Goal: Task Accomplishment & Management: Complete application form

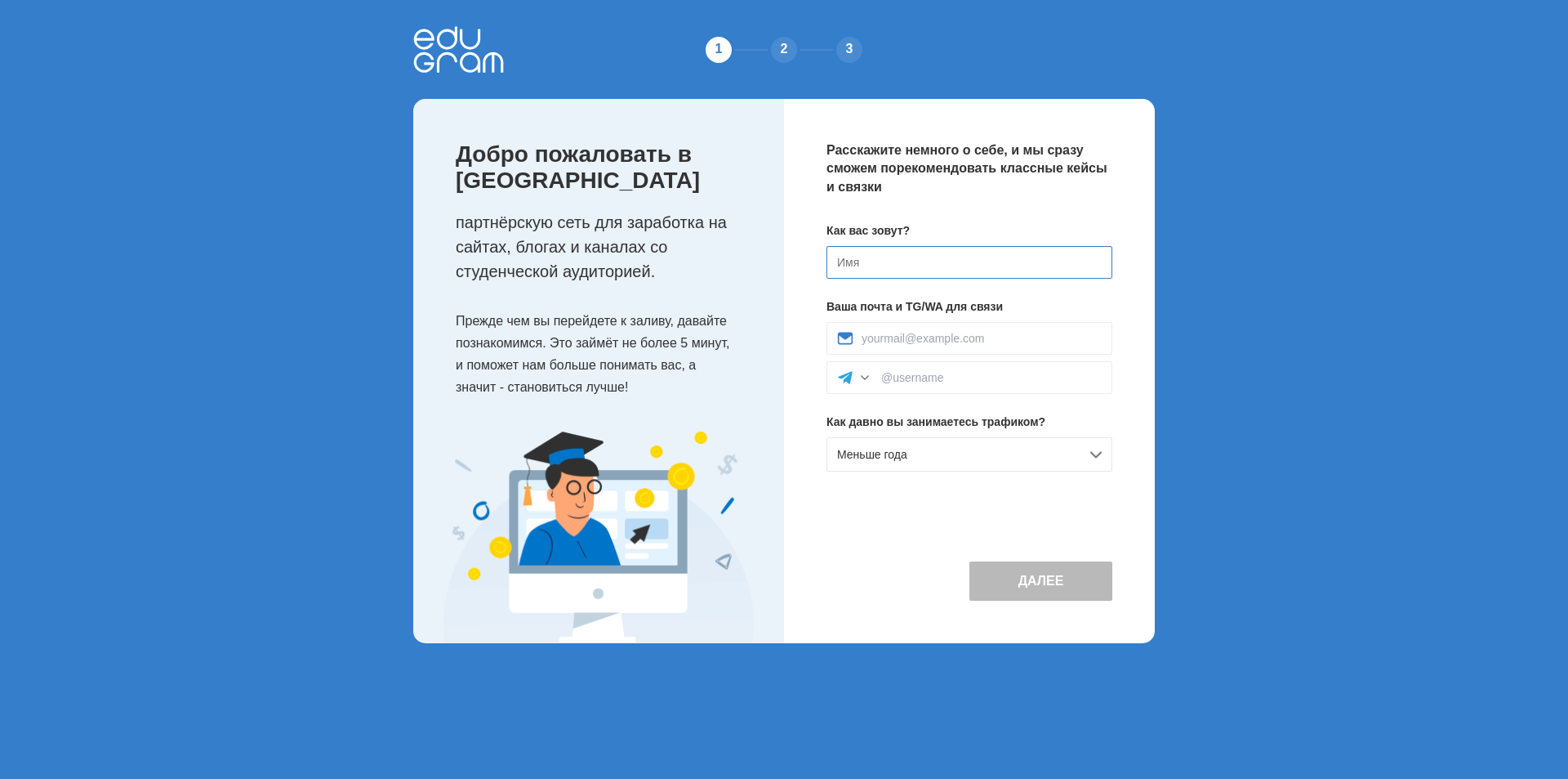
click at [912, 268] on input at bounding box center [970, 262] width 286 height 32
type input "F"
type input "[PERSON_NAME]"
click at [922, 338] on input at bounding box center [982, 338] width 240 height 13
type input "[EMAIL_ADDRESS][DOMAIN_NAME]"
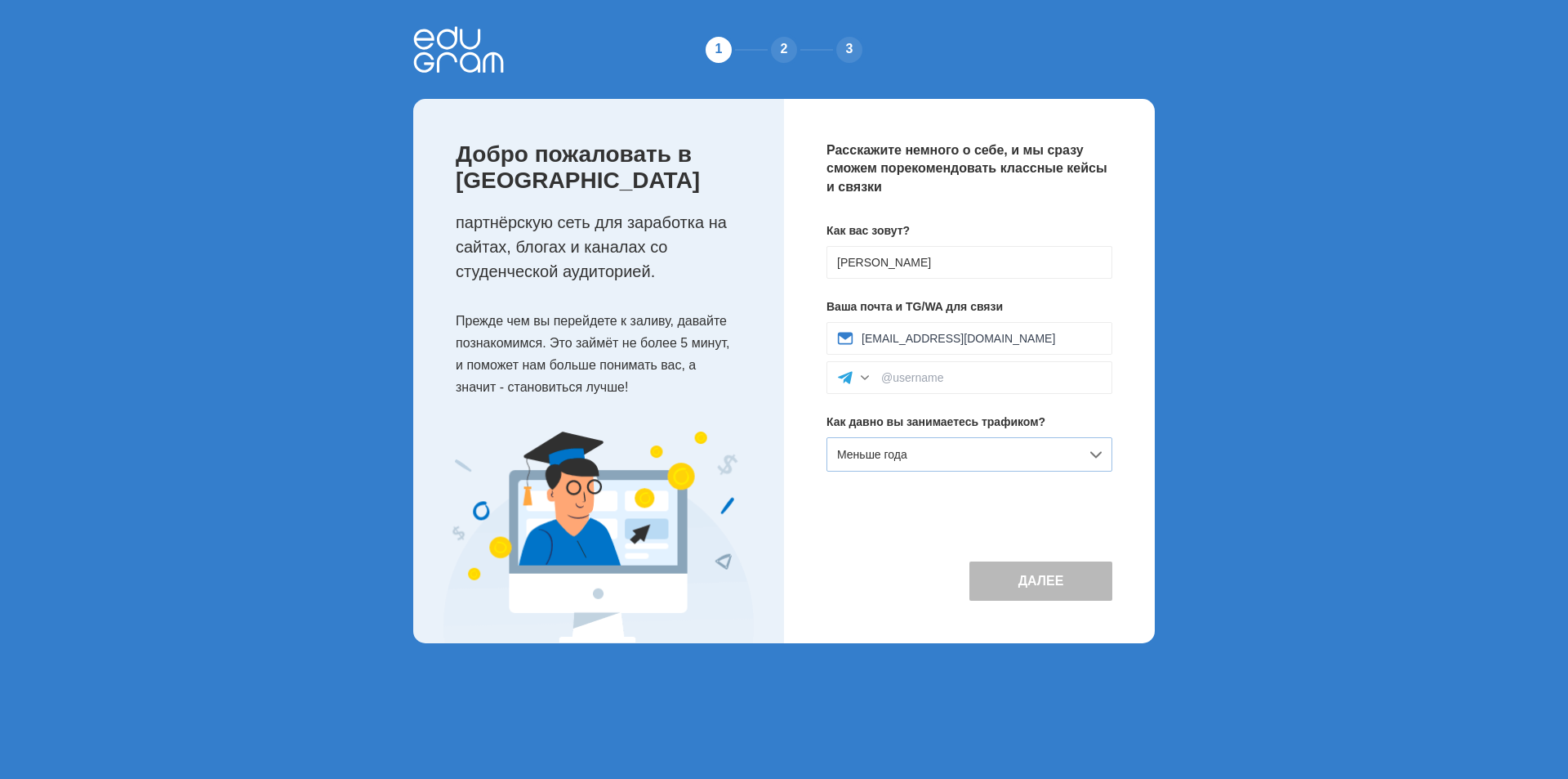
click at [934, 460] on div "Меньше года" at bounding box center [970, 454] width 286 height 34
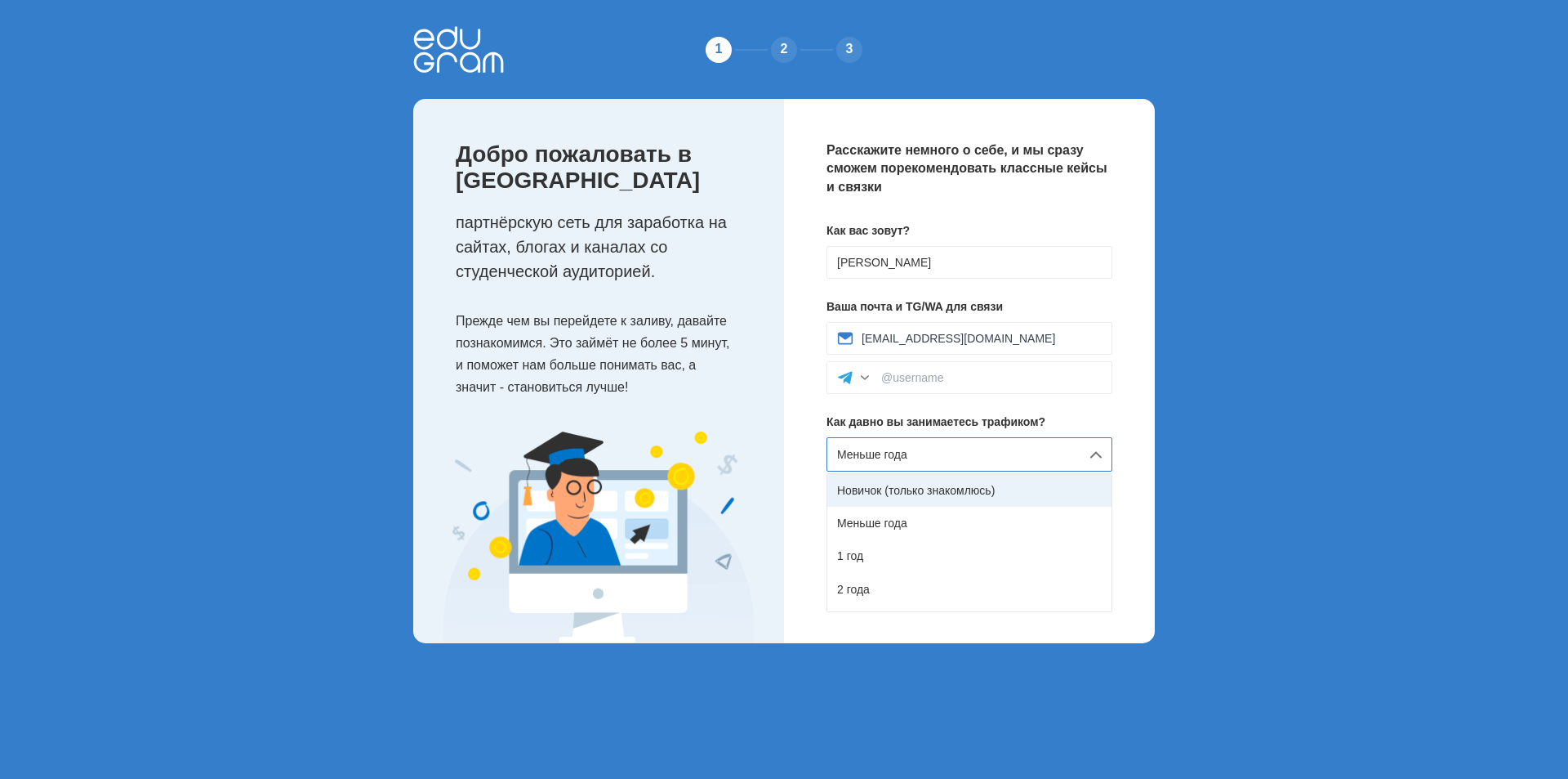
click at [932, 495] on div "Новичок (только знакомлюсь)" at bounding box center [970, 490] width 284 height 32
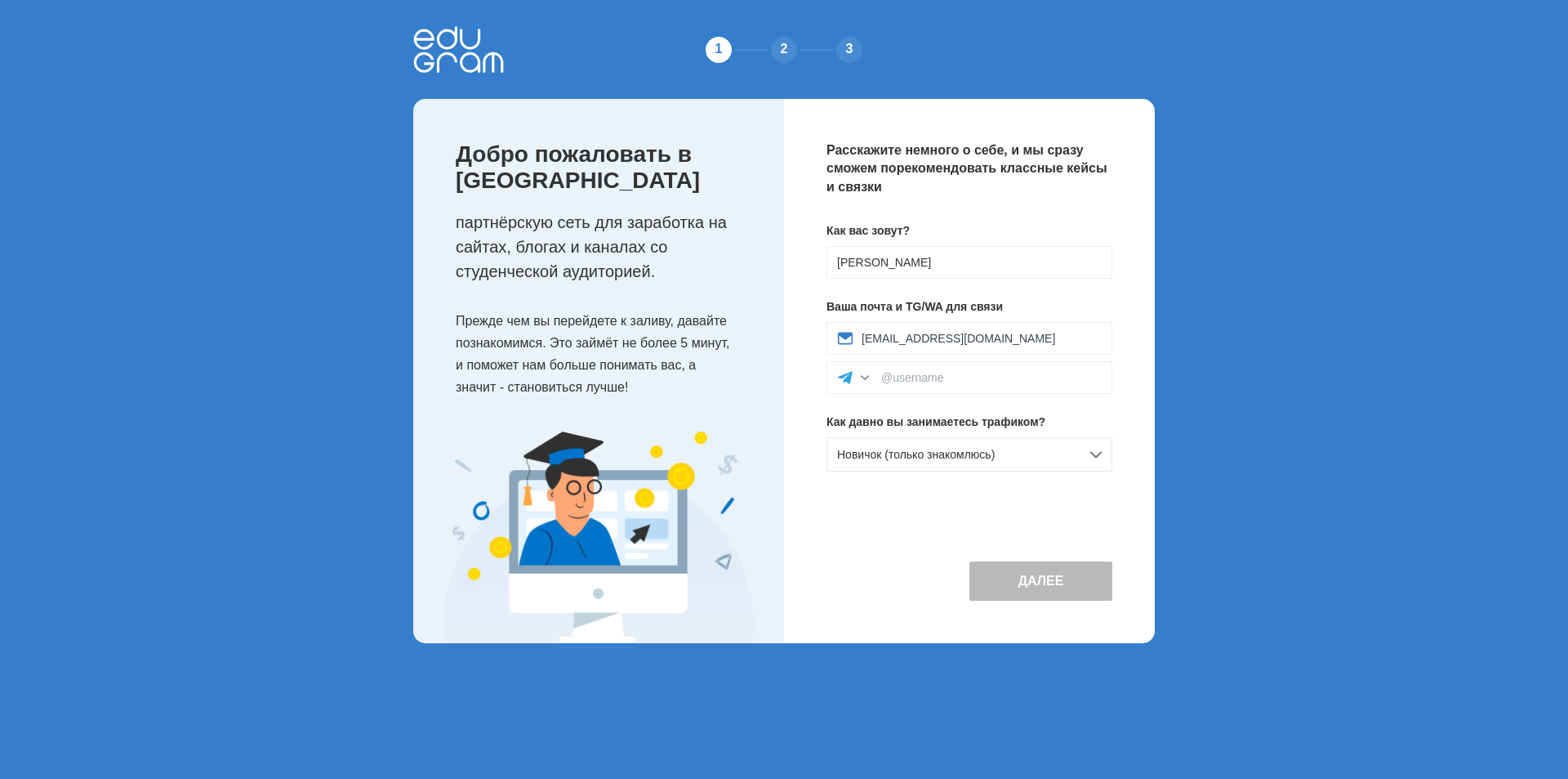
click at [1036, 578] on button "Далее" at bounding box center [1041, 581] width 143 height 39
click at [891, 384] on input at bounding box center [991, 377] width 221 height 13
click at [922, 379] on input at bounding box center [991, 377] width 221 height 13
click at [902, 261] on input "[PERSON_NAME]" at bounding box center [970, 262] width 286 height 32
click at [928, 261] on input "[PERSON_NAME]" at bounding box center [970, 262] width 286 height 32
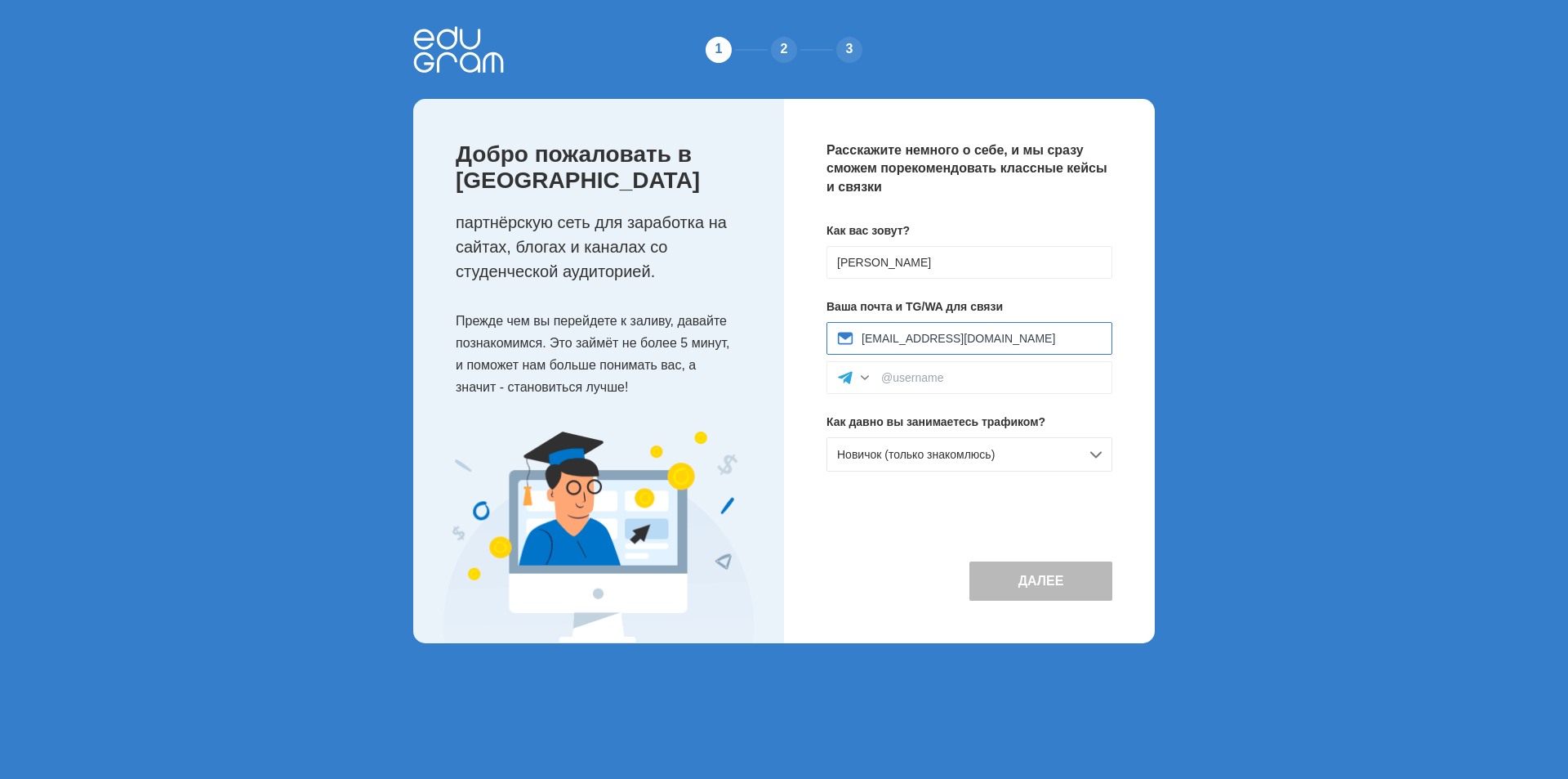
click at [967, 338] on input "[EMAIL_ADDRESS][DOMAIN_NAME]" at bounding box center [982, 338] width 240 height 13
click at [969, 339] on input "[EMAIL_ADDRESS][DOMAIN_NAME]" at bounding box center [982, 338] width 240 height 13
click at [886, 378] on input at bounding box center [991, 377] width 221 height 13
click at [866, 375] on div at bounding box center [865, 377] width 17 height 17
click at [887, 450] on div "WhatsApp" at bounding box center [970, 450] width 284 height 36
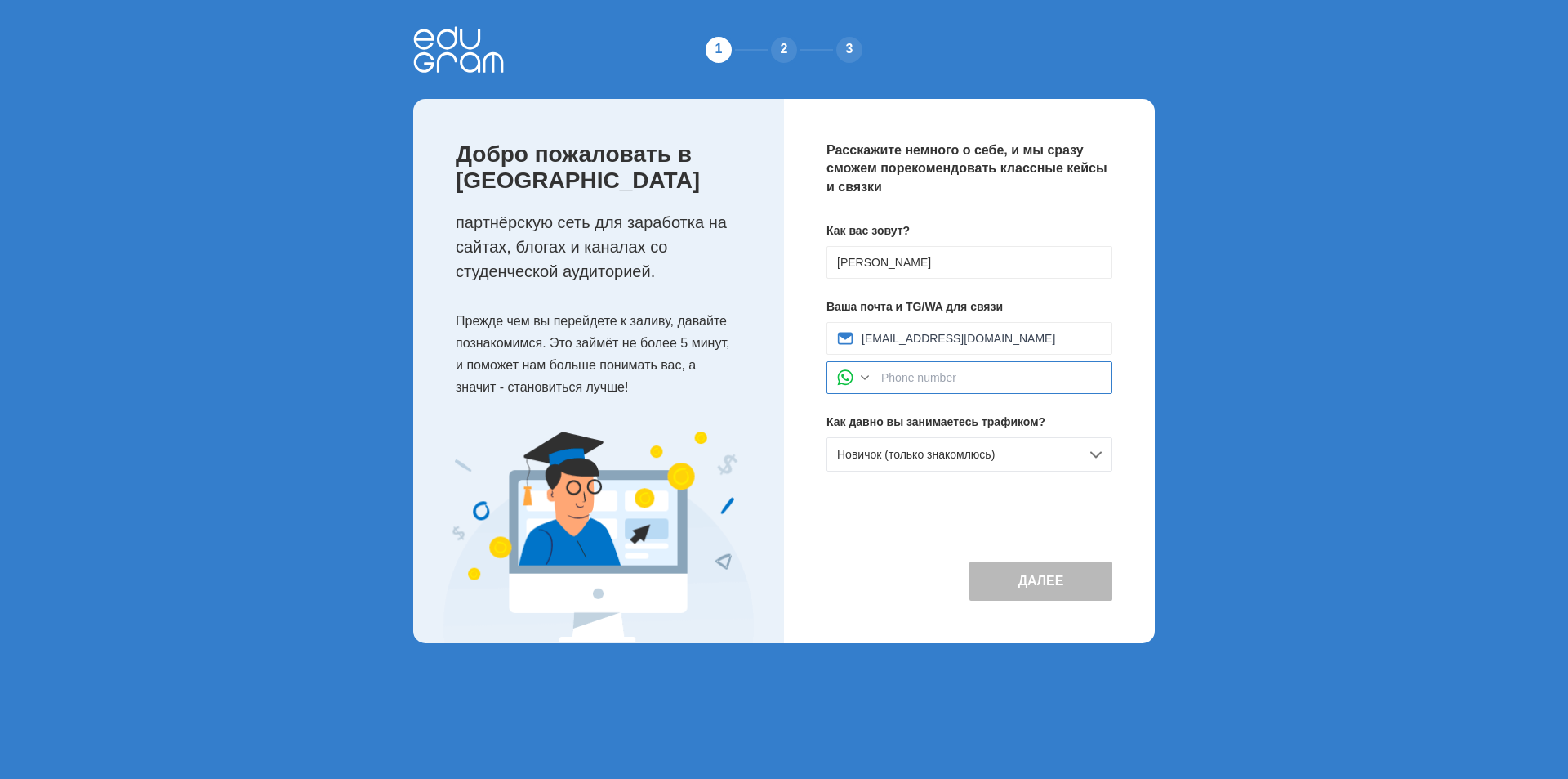
click at [950, 380] on input at bounding box center [991, 377] width 221 height 13
type input "9"
type input "+79235834700"
drag, startPoint x: 1001, startPoint y: 577, endPoint x: 981, endPoint y: 580, distance: 20.2
click at [1002, 577] on button "Далее" at bounding box center [1041, 581] width 143 height 39
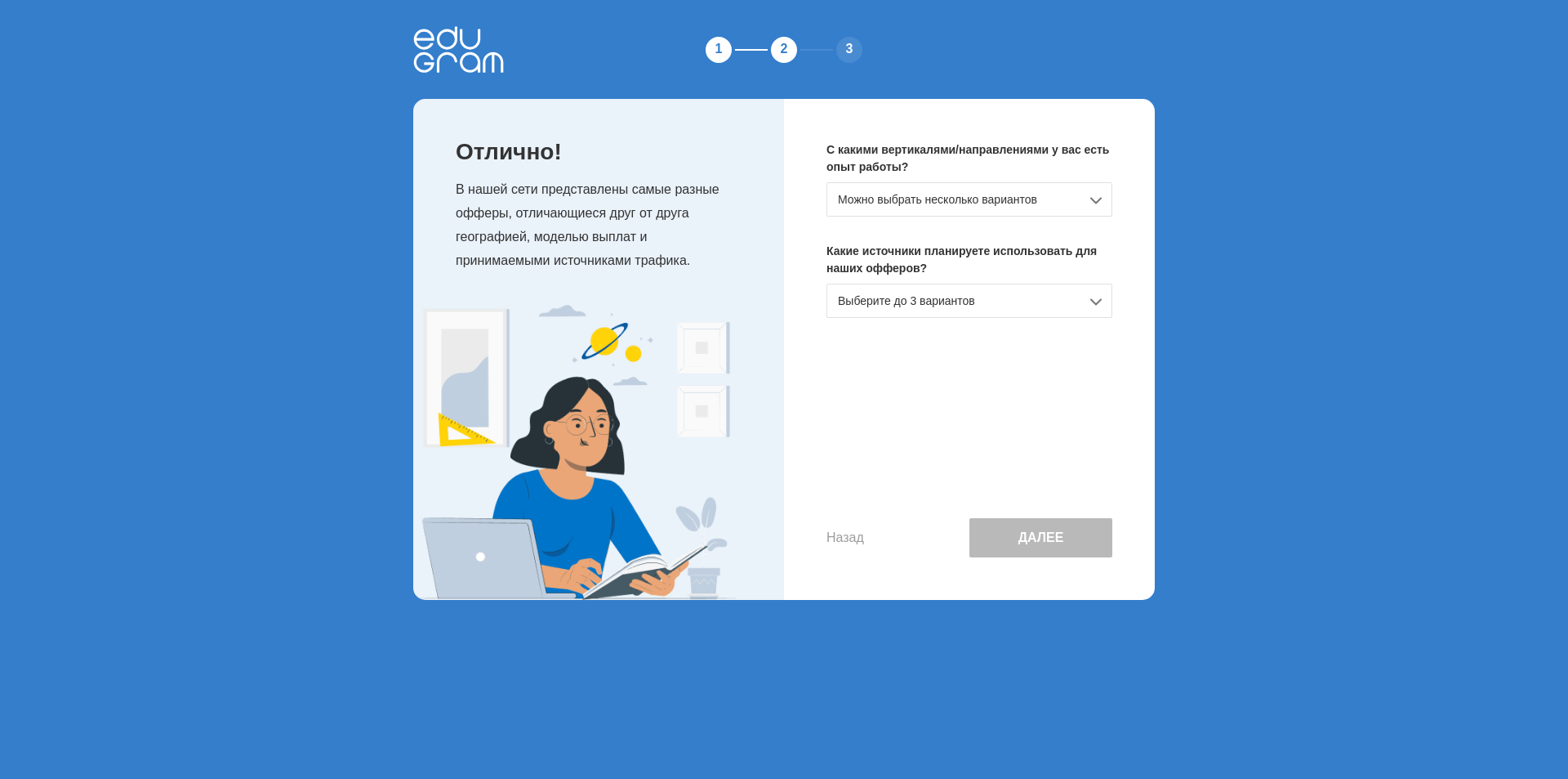
click at [959, 188] on div "Можно выбрать несколько вариантов" at bounding box center [970, 199] width 286 height 34
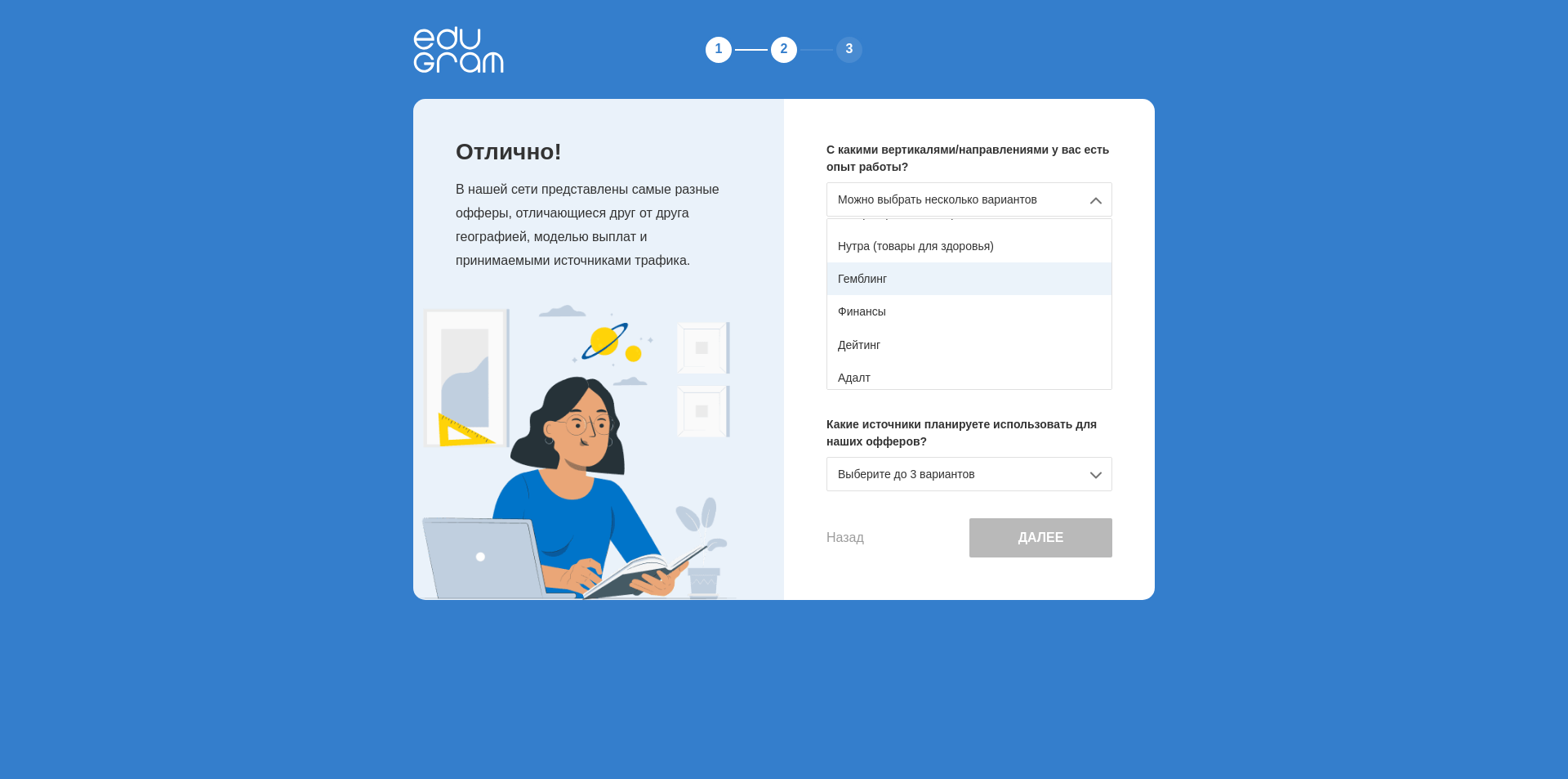
scroll to position [164, 0]
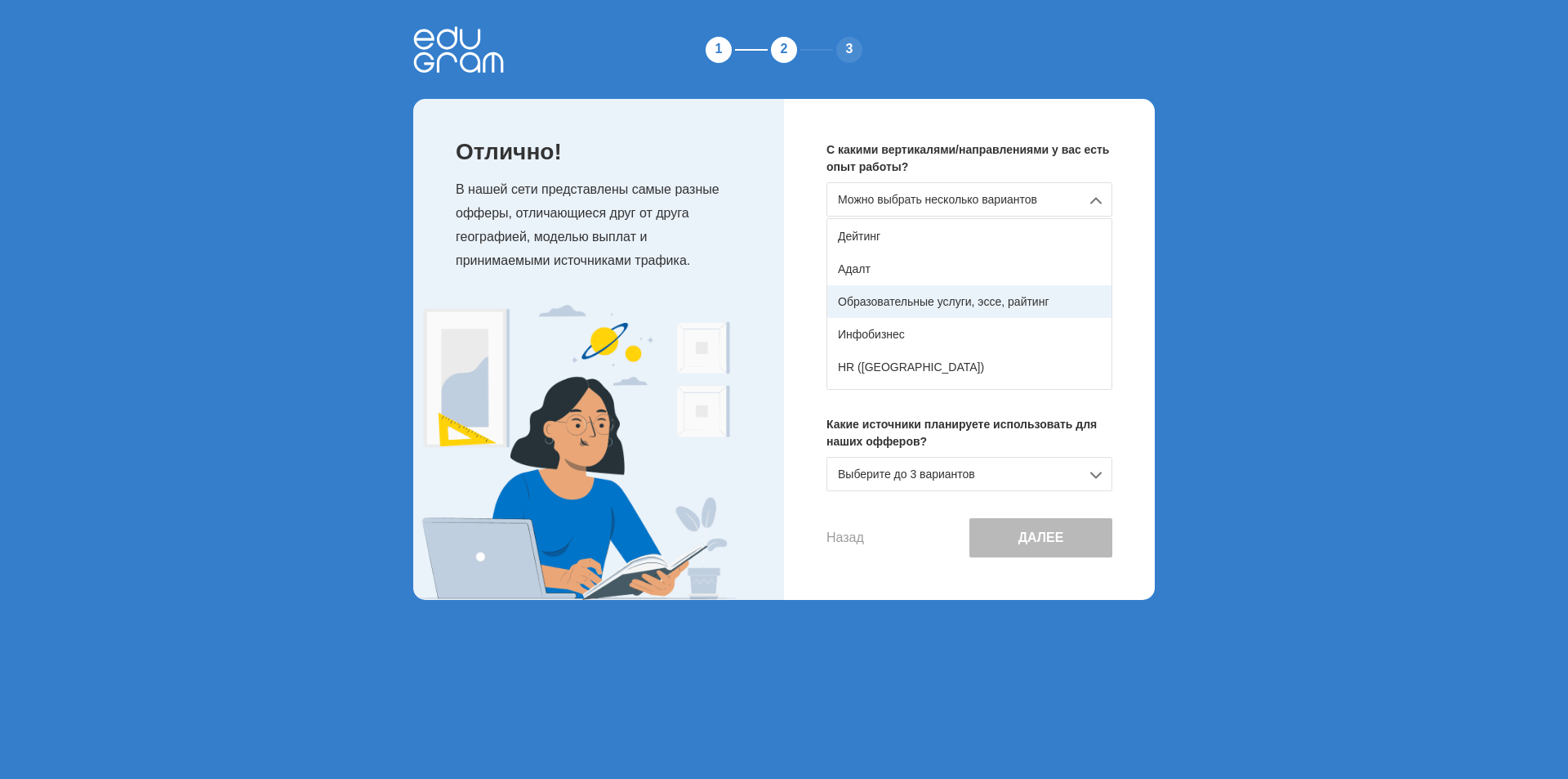
click at [906, 300] on div "Образовательные услуги, эссе, райтинг" at bounding box center [970, 301] width 284 height 32
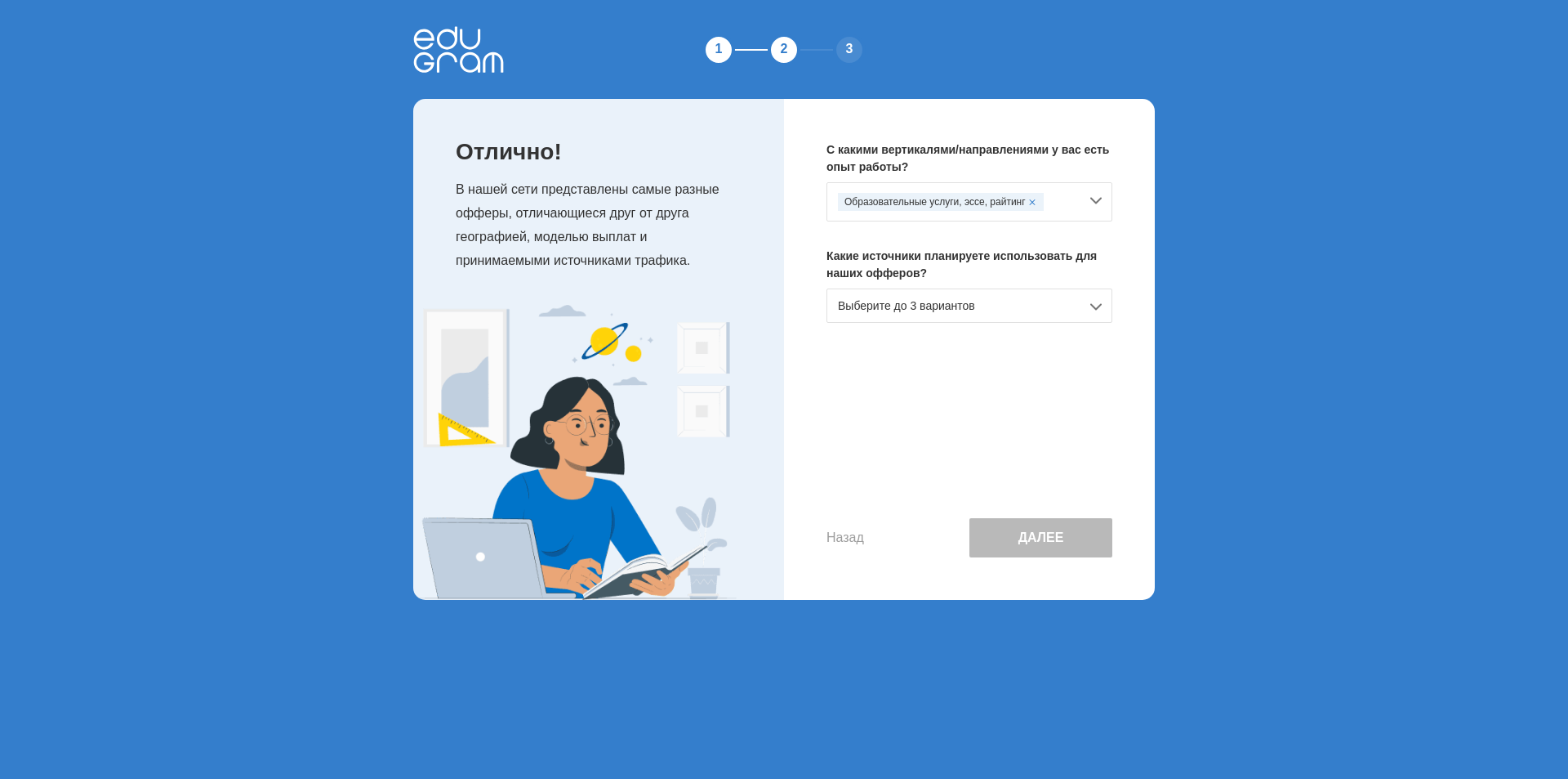
click at [982, 306] on div "Выберите до 3 вариантов" at bounding box center [970, 305] width 286 height 34
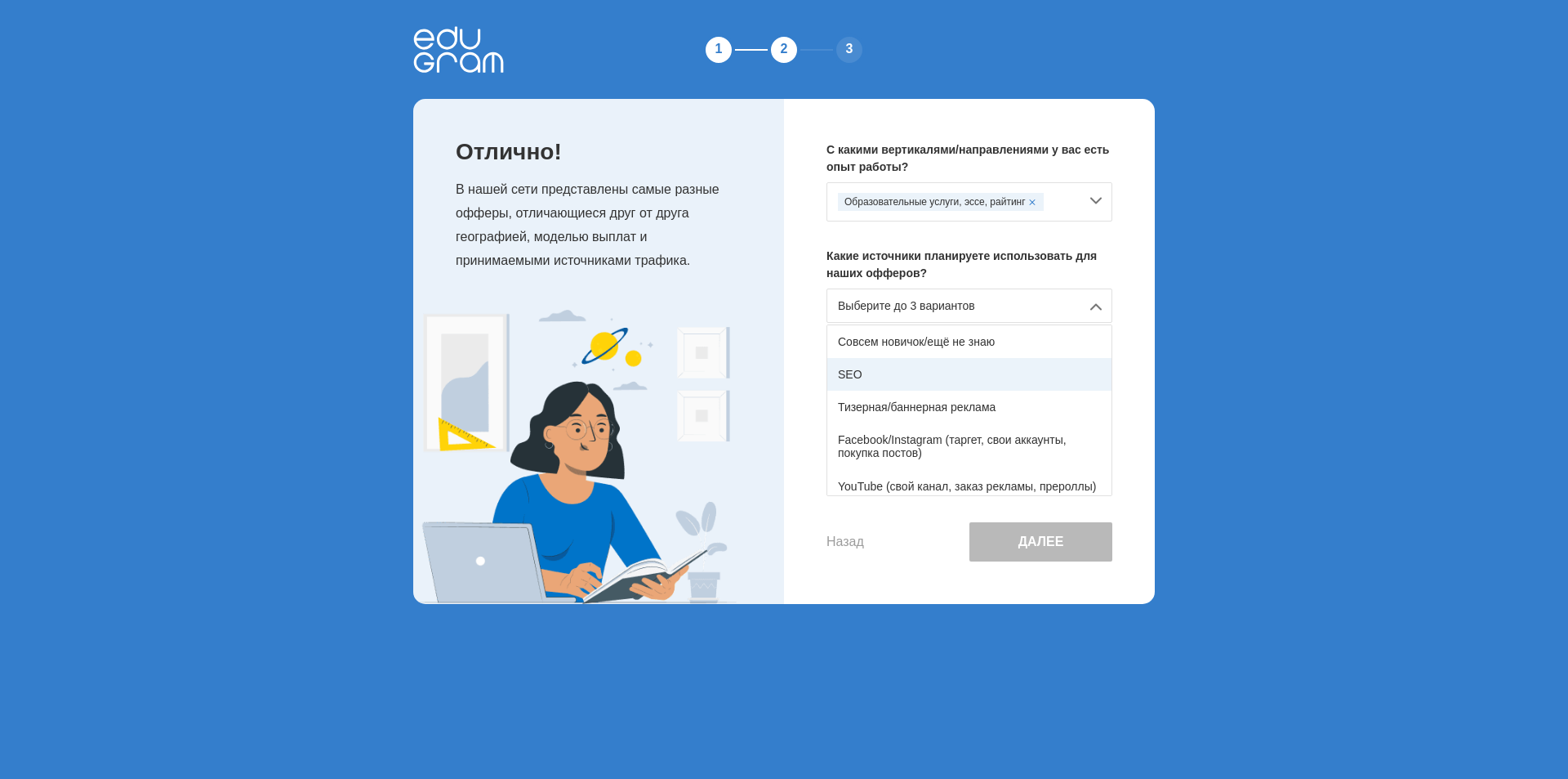
click at [844, 370] on div "SEO" at bounding box center [970, 374] width 284 height 32
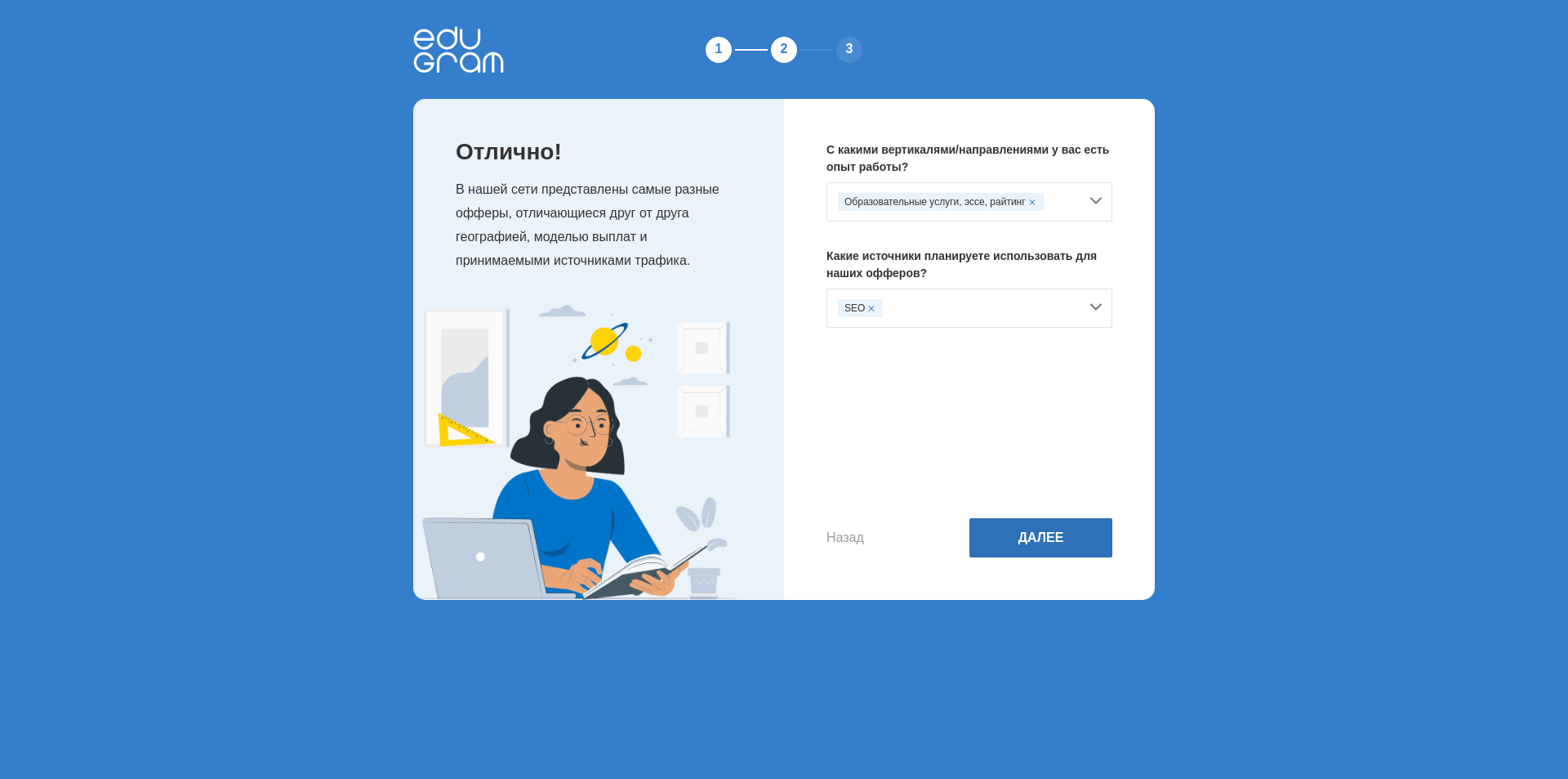
click at [1060, 544] on button "Далее" at bounding box center [1041, 538] width 143 height 39
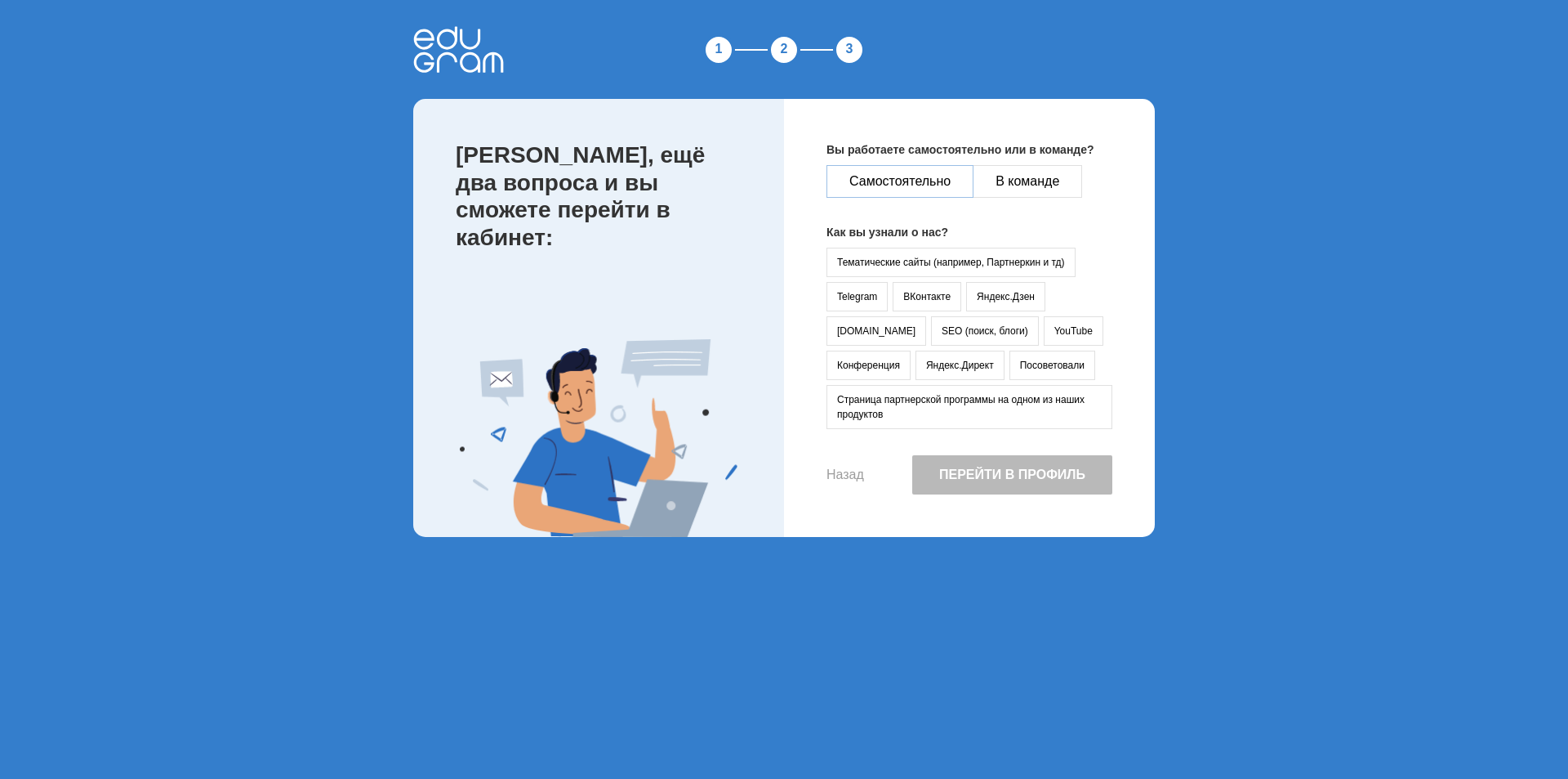
click at [920, 183] on button "Самостоятельно" at bounding box center [900, 181] width 147 height 32
click at [1009, 364] on button "Посоветовали" at bounding box center [1051, 365] width 85 height 29
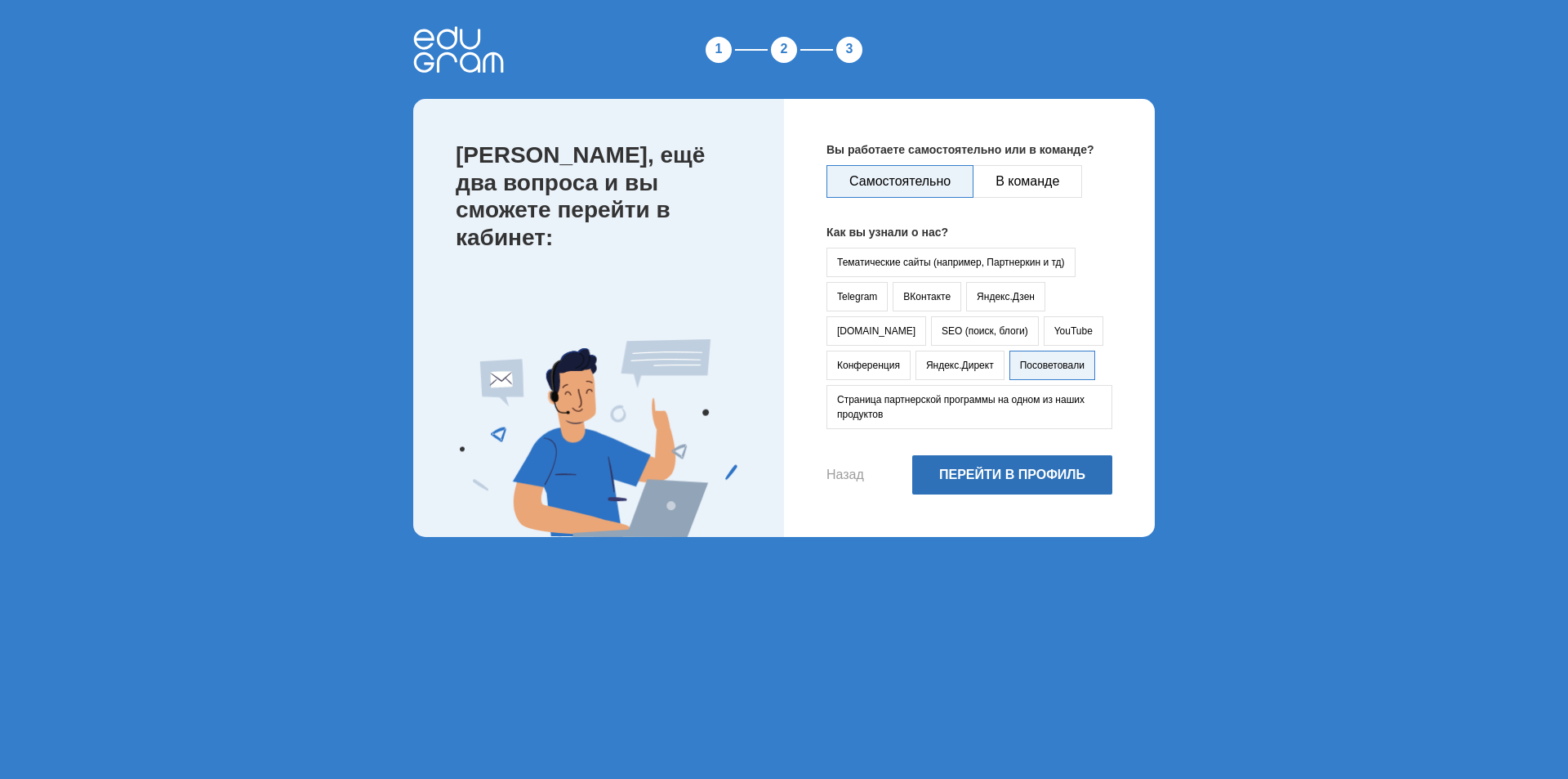
click at [993, 472] on button "Перейти в профиль" at bounding box center [1012, 475] width 200 height 39
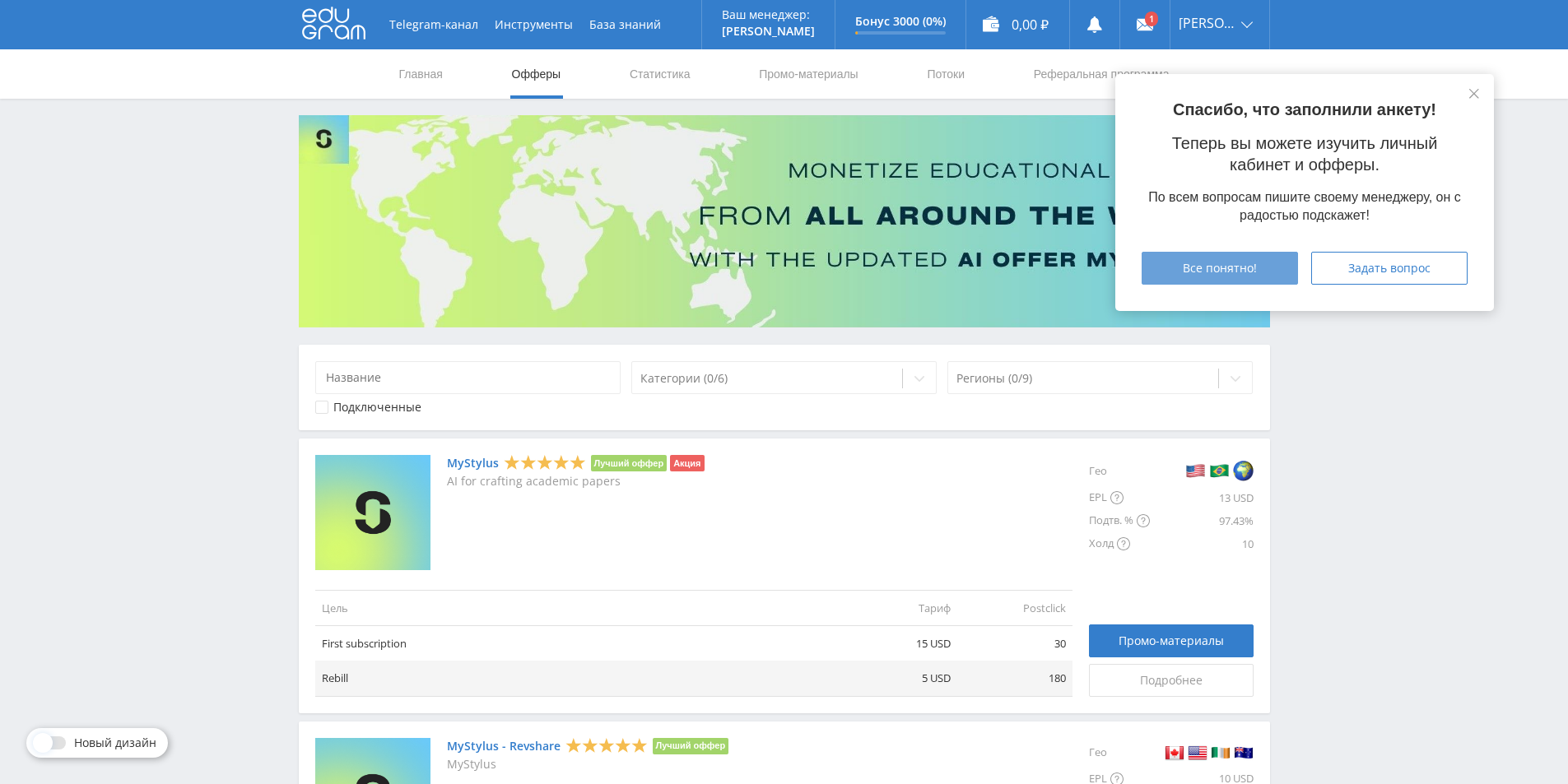
click at [1219, 264] on span "Все понятно!" at bounding box center [1219, 268] width 74 height 13
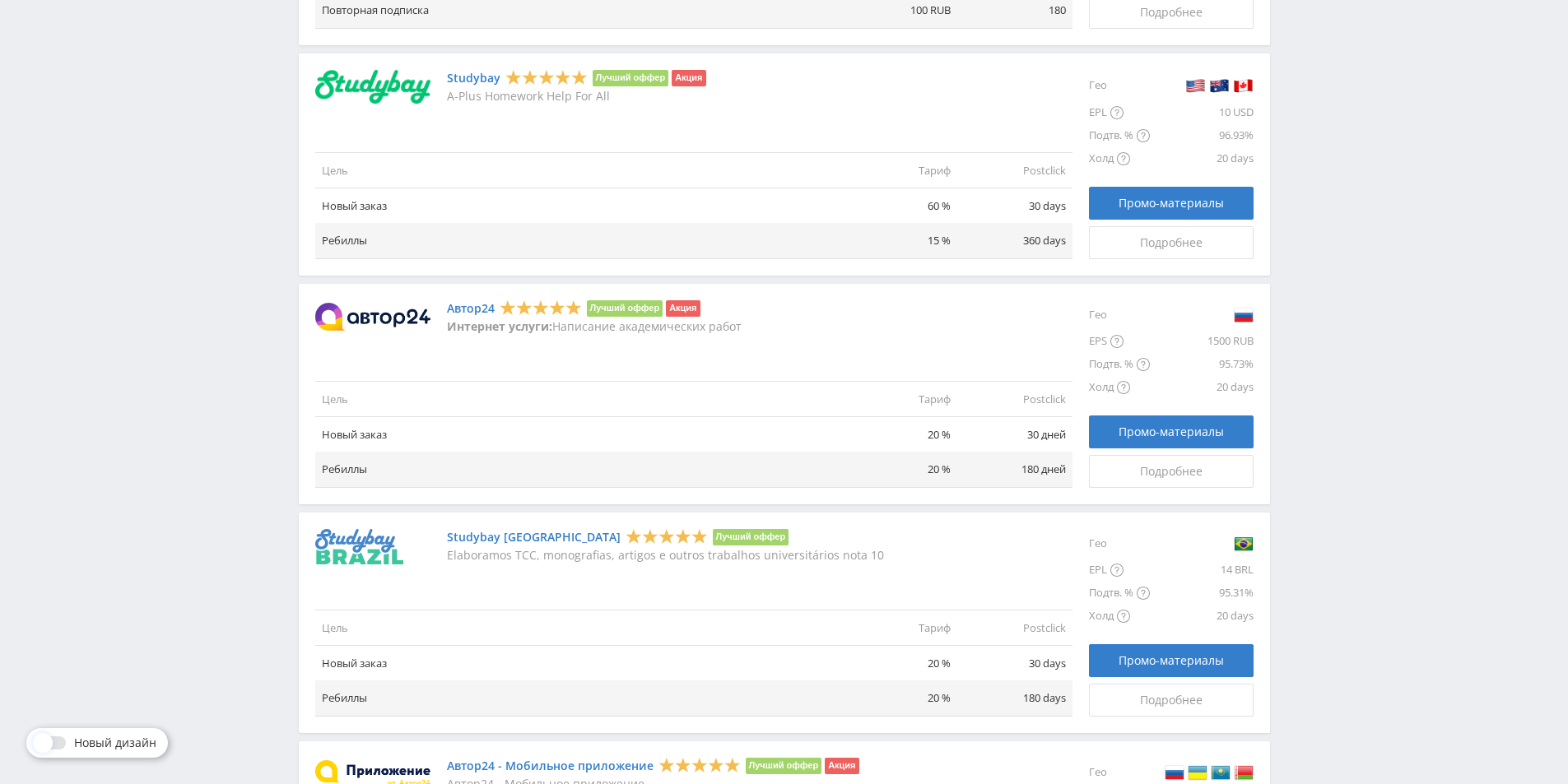
scroll to position [1233, 0]
drag, startPoint x: 456, startPoint y: 328, endPoint x: 766, endPoint y: 323, distance: 310.0
click at [766, 323] on div "Автор24 Лучший оффер Акция Интернет услуги: Написание академических работ" at bounding box center [694, 315] width 757 height 33
click at [937, 429] on td "20 %" at bounding box center [899, 433] width 116 height 36
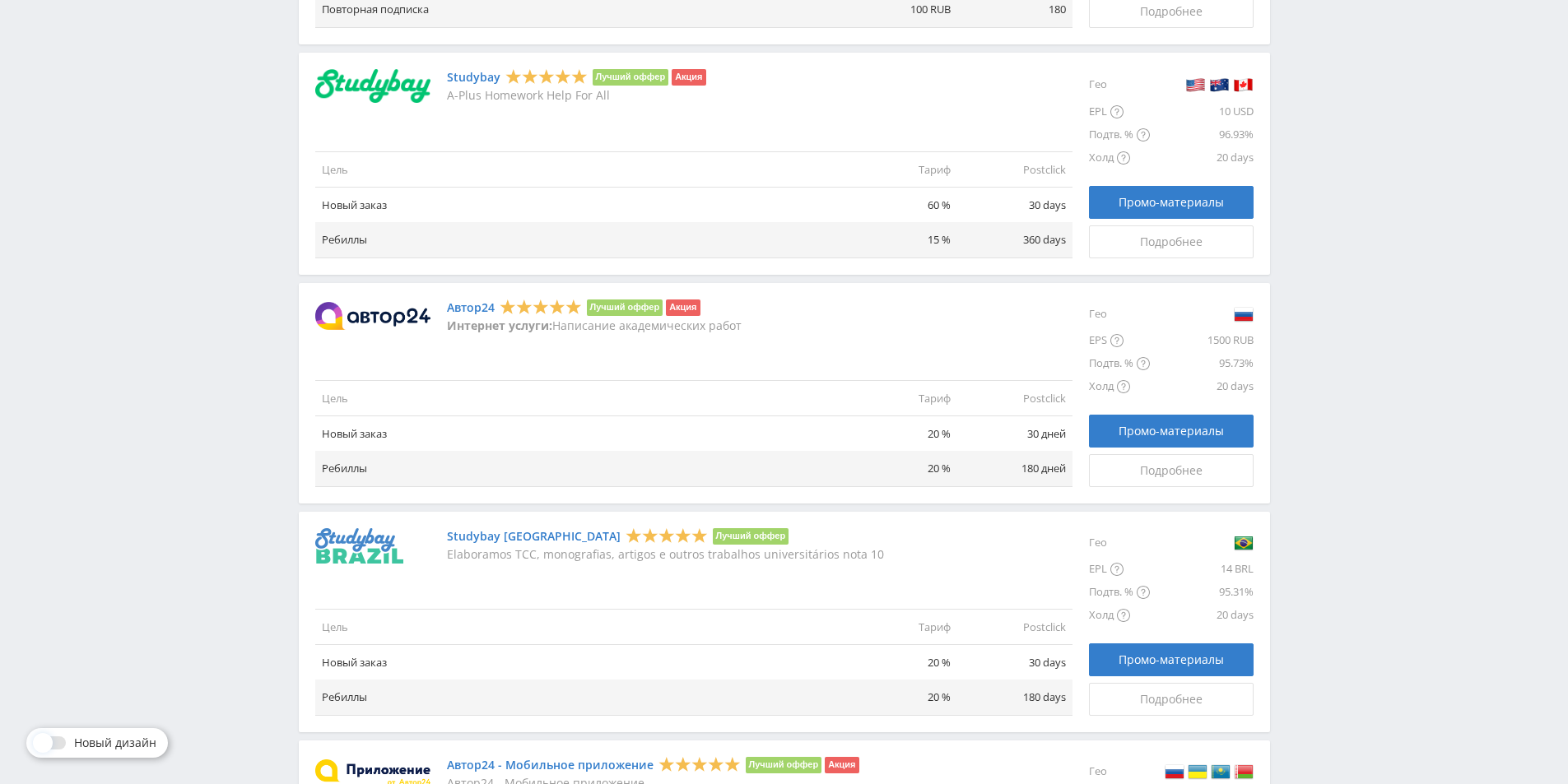
click at [1037, 396] on td "Postclick" at bounding box center [1015, 399] width 116 height 36
click at [1172, 428] on span "Промо-материалы" at bounding box center [1171, 431] width 106 height 13
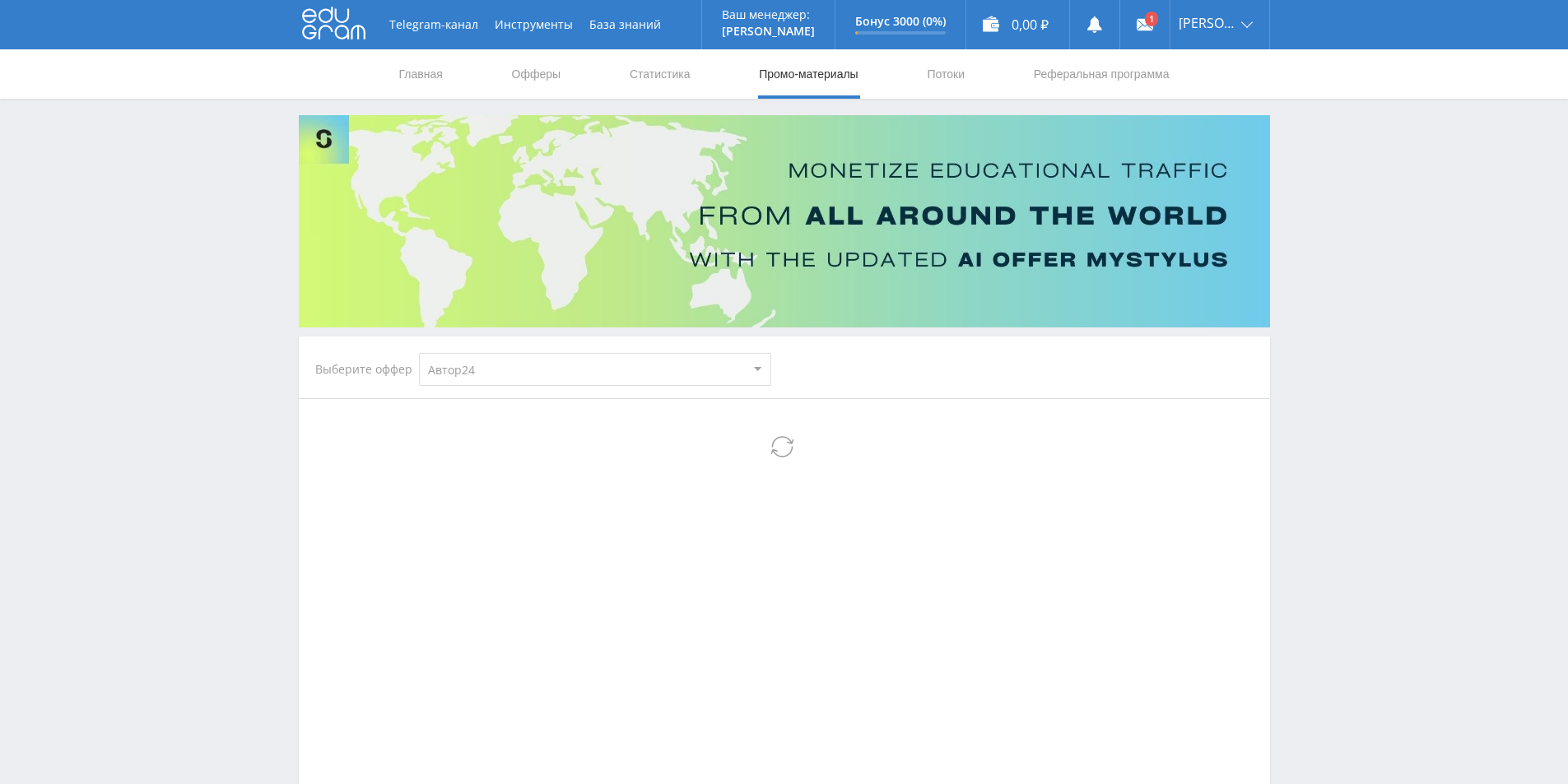
select select "1"
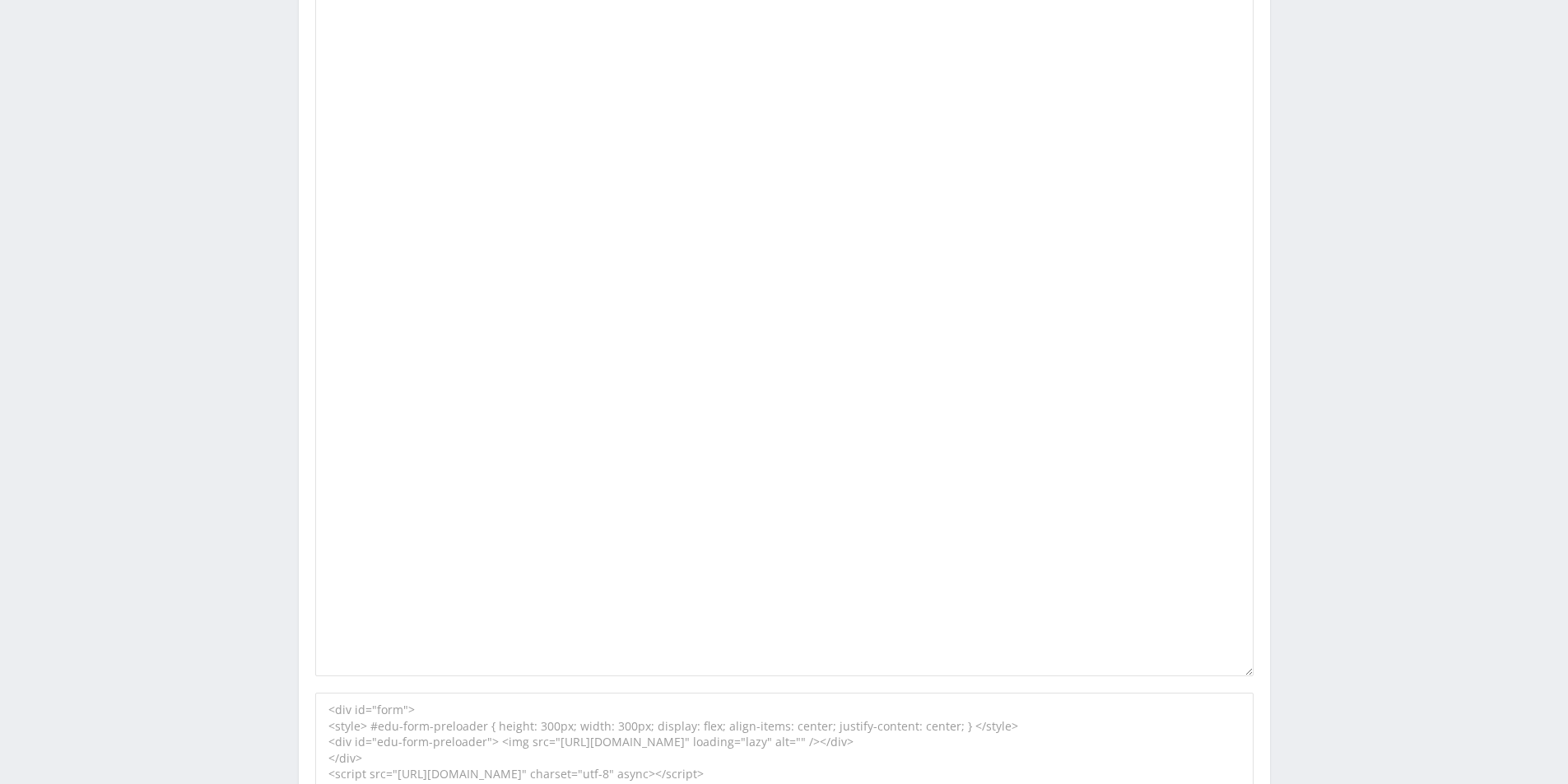
scroll to position [1151, 0]
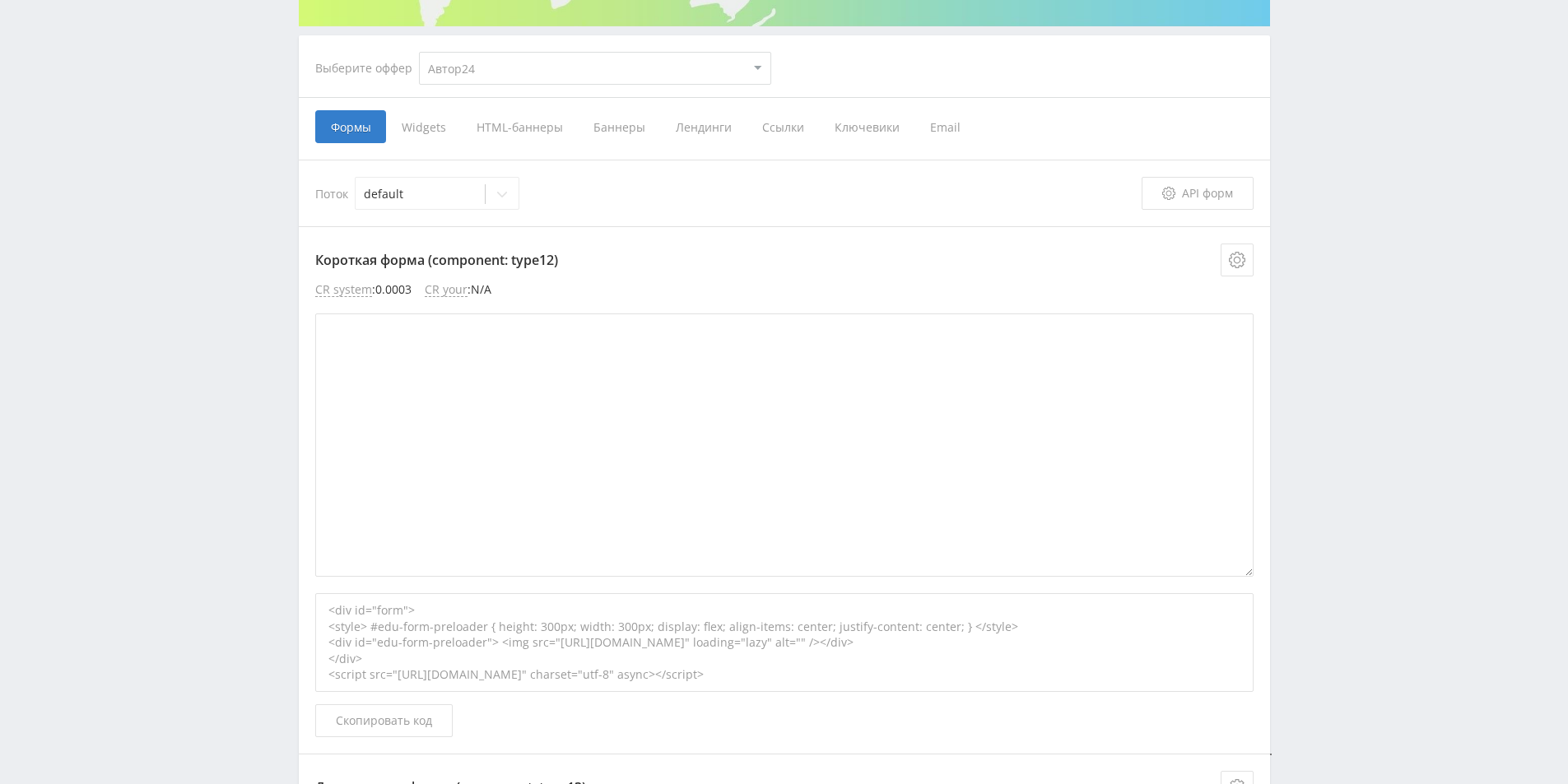
scroll to position [0, 0]
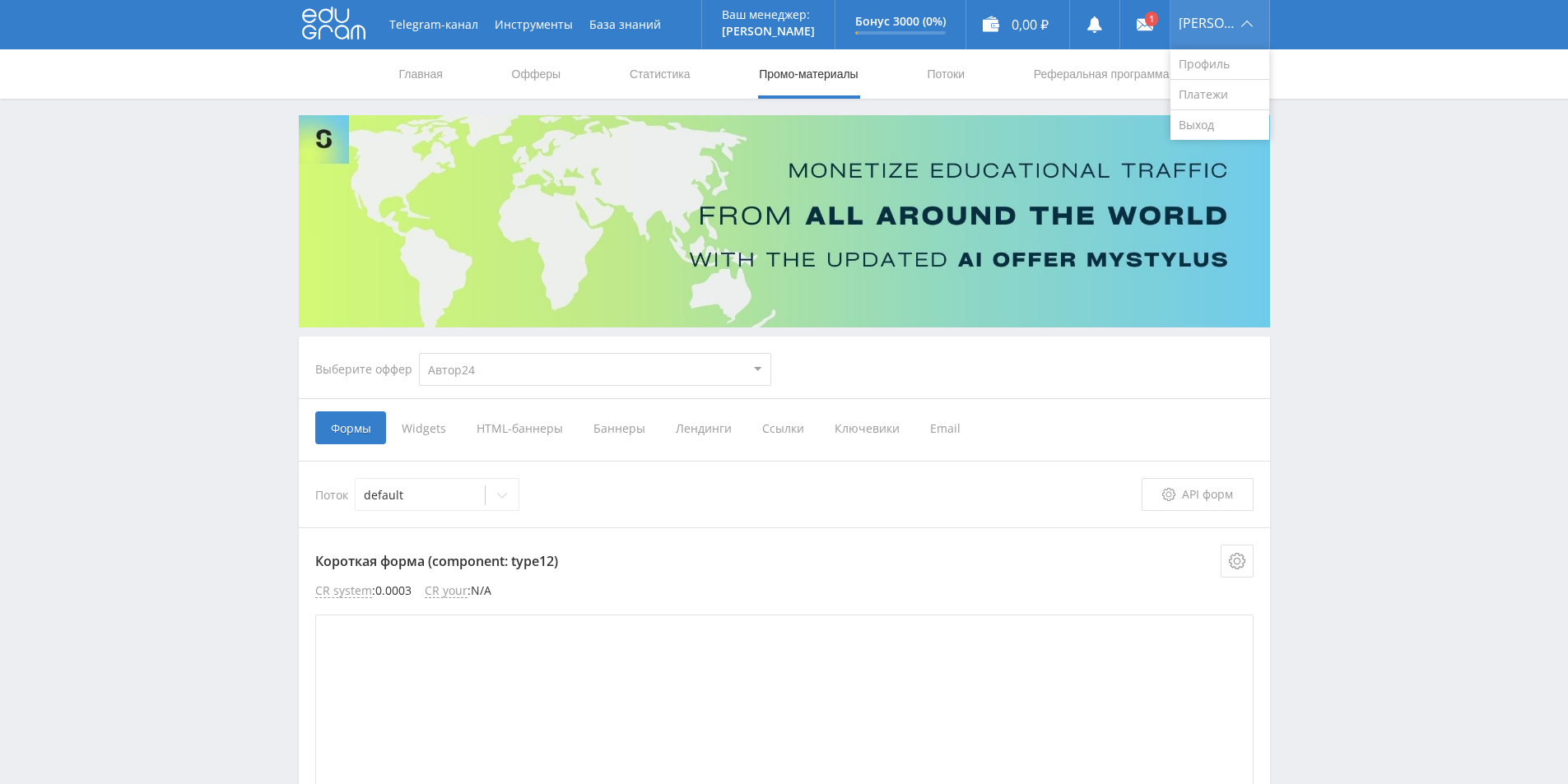
click at [1224, 19] on span "[PERSON_NAME]" at bounding box center [1207, 23] width 57 height 13
click at [1217, 57] on link "Профиль" at bounding box center [1219, 64] width 99 height 31
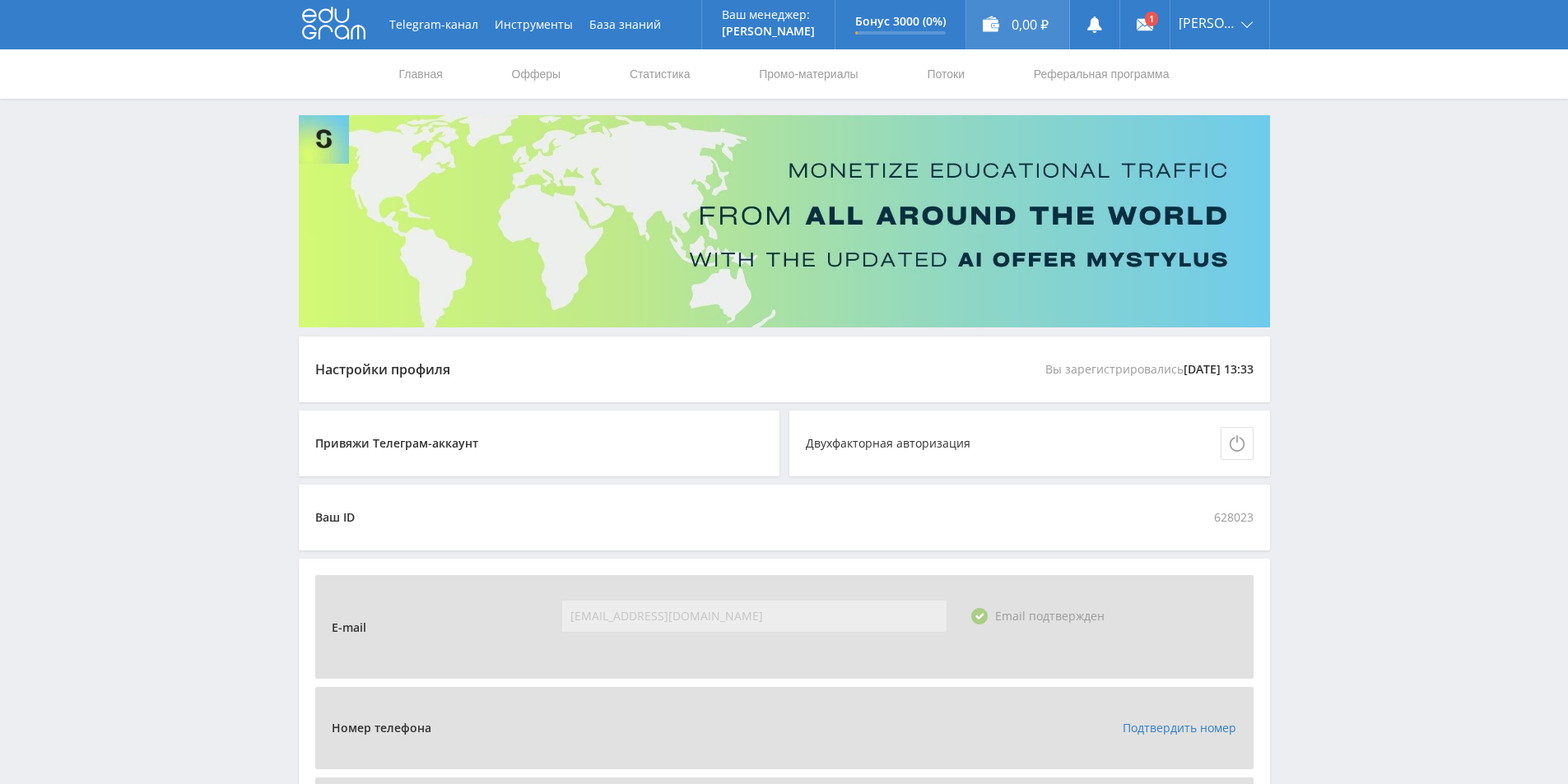
click at [1036, 22] on div "0,00 ₽" at bounding box center [1018, 25] width 103 height 49
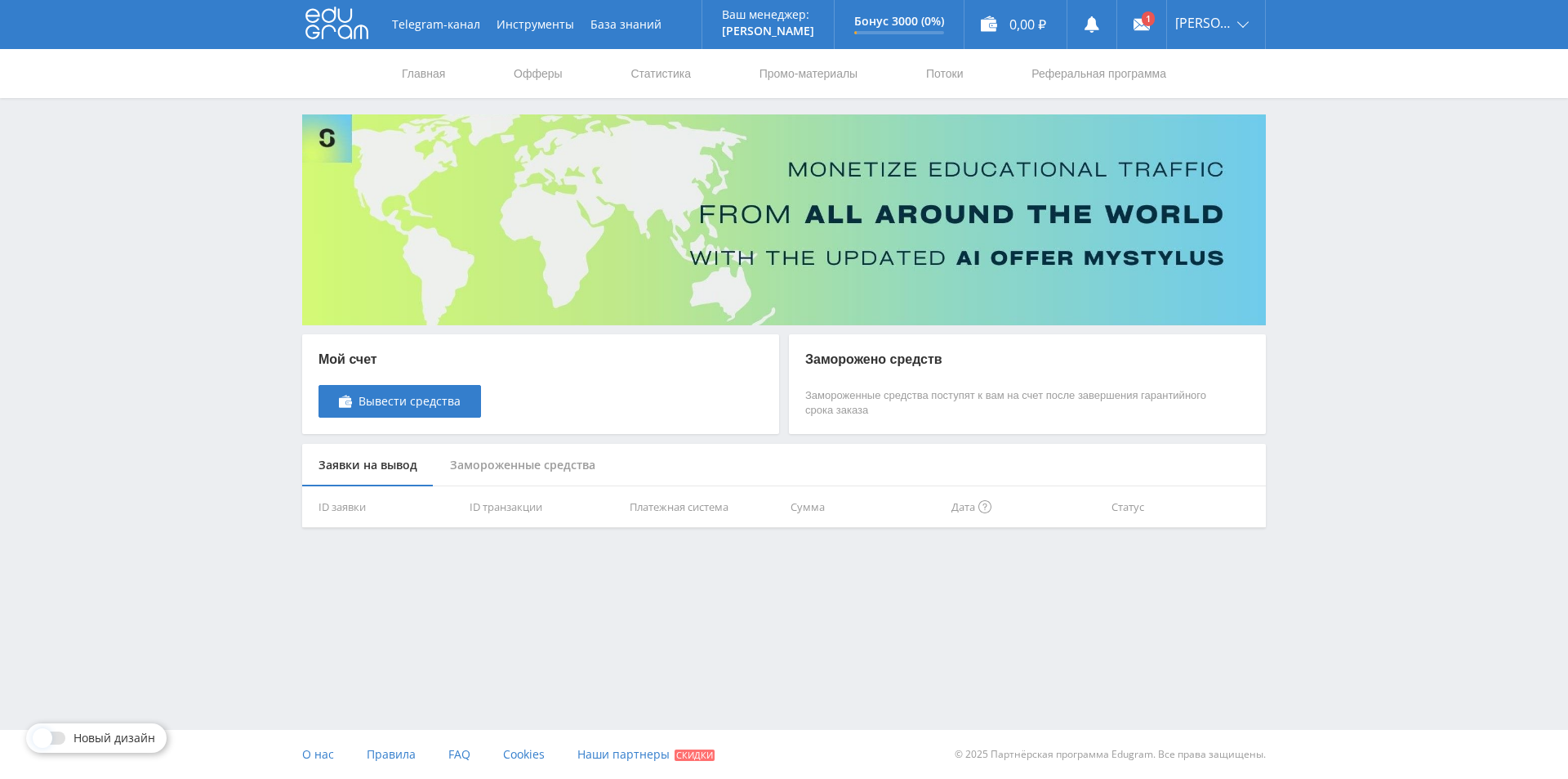
click at [565, 466] on div "Замороженные средства" at bounding box center [523, 465] width 178 height 43
click at [393, 457] on div "Заявки на вывод" at bounding box center [368, 465] width 131 height 43
click at [804, 76] on link "Промо-материалы" at bounding box center [808, 74] width 101 height 49
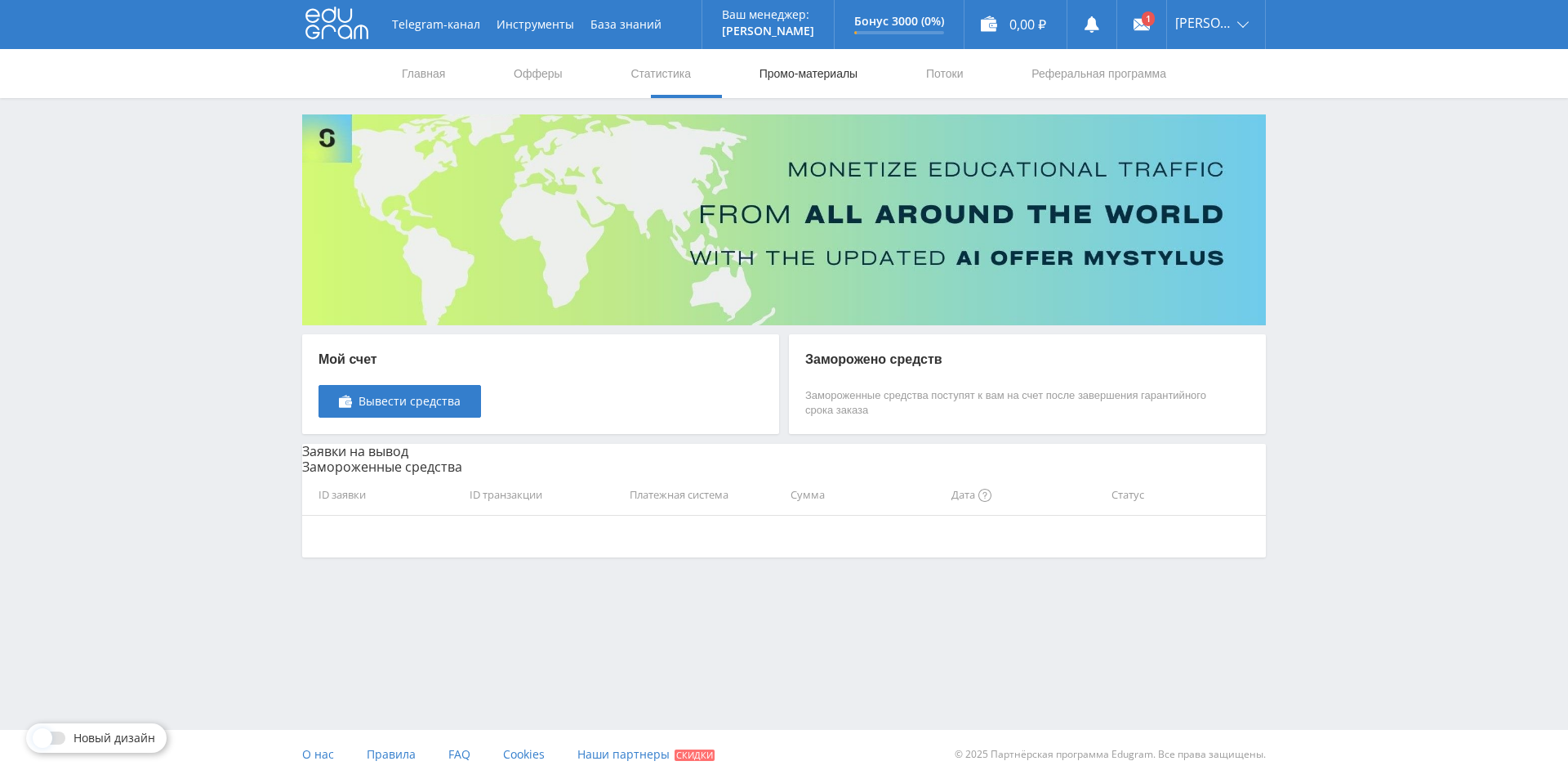
select select "1"
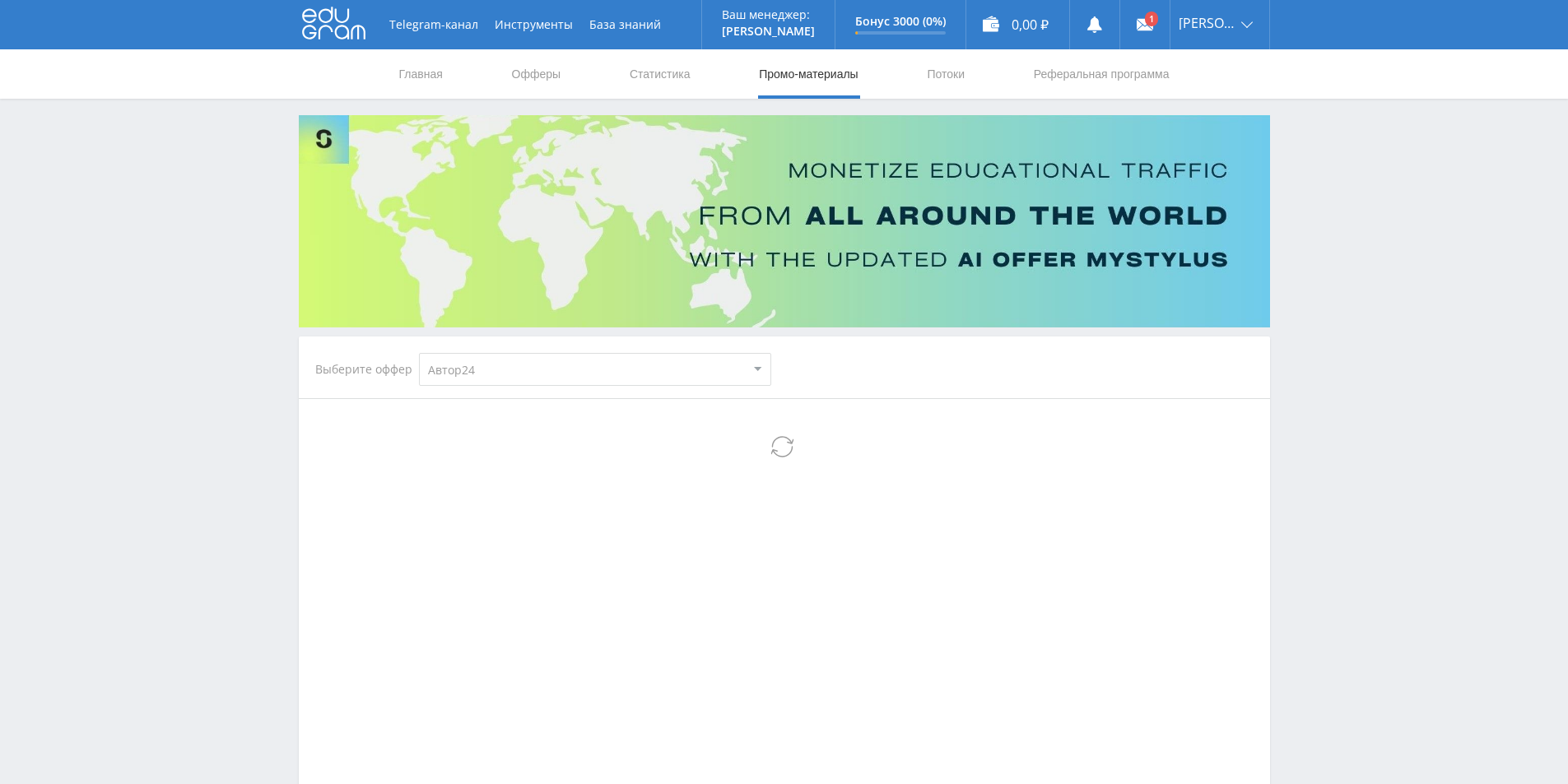
select select "1"
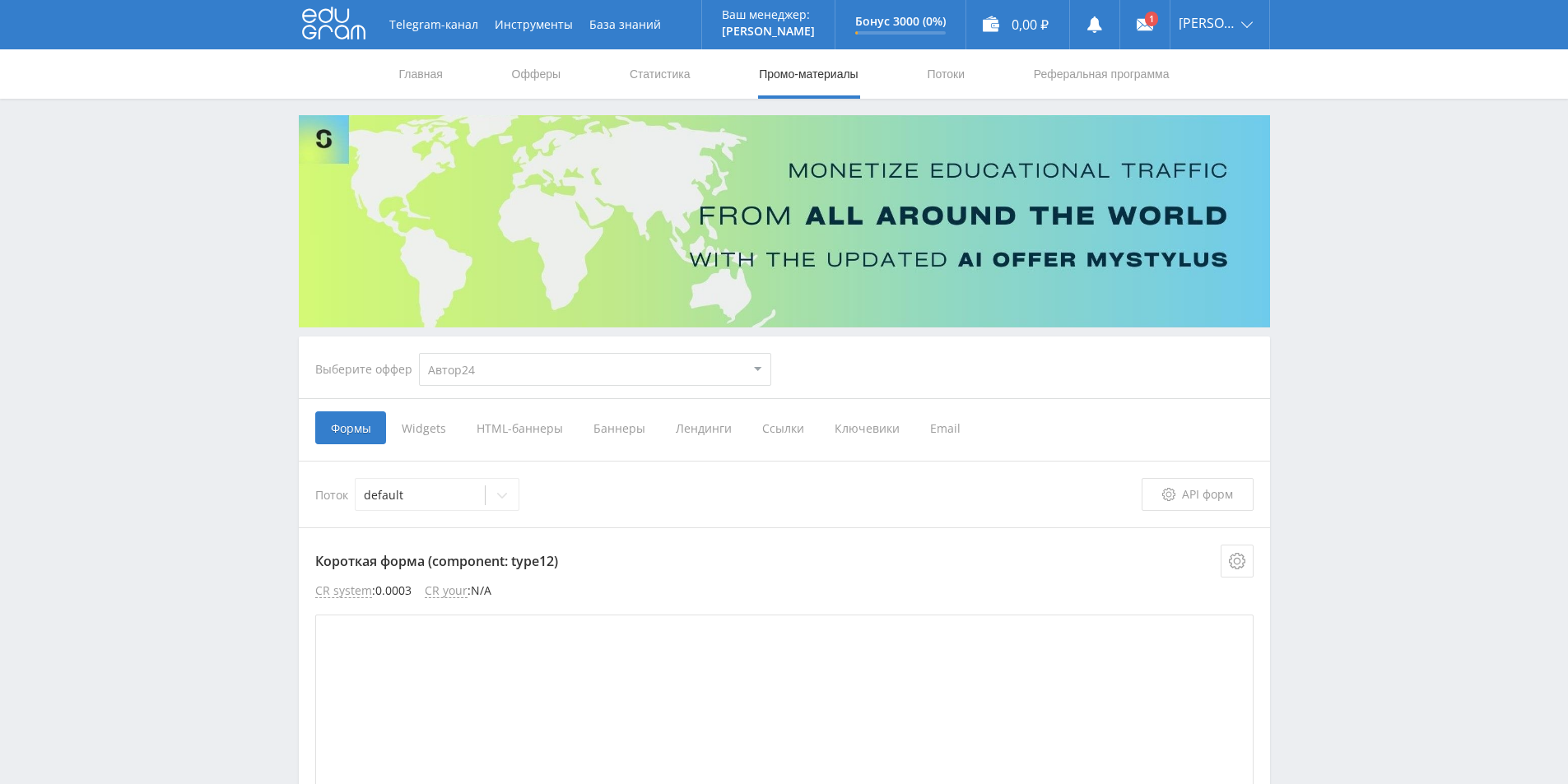
click at [633, 414] on span "Баннеры" at bounding box center [619, 427] width 82 height 33
click at [0, 0] on input "Баннеры" at bounding box center [0, 0] width 0 height 0
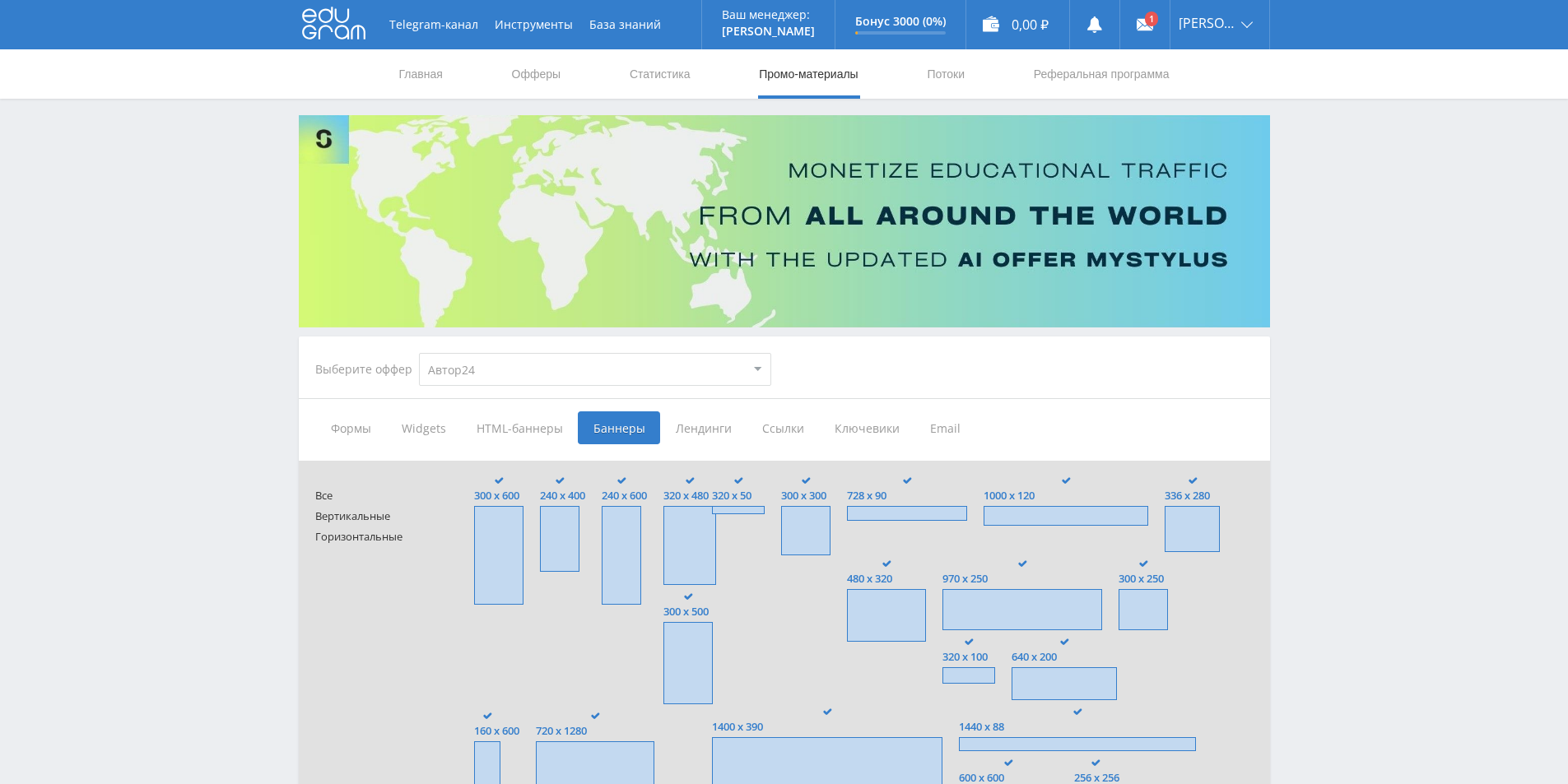
click at [766, 421] on span "Ссылки" at bounding box center [782, 427] width 72 height 33
click at [0, 0] on input "Ссылки" at bounding box center [0, 0] width 0 height 0
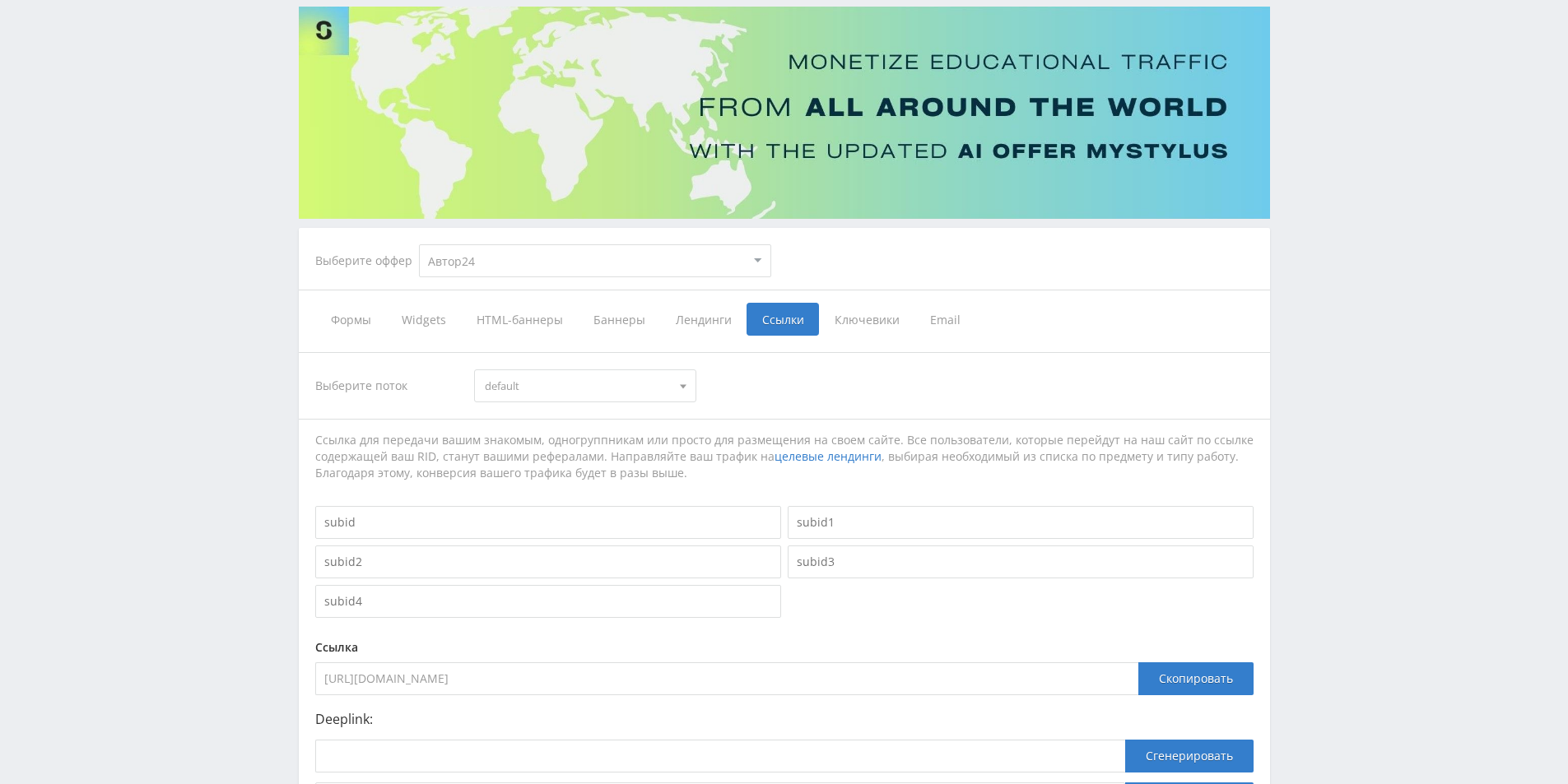
scroll to position [272, 0]
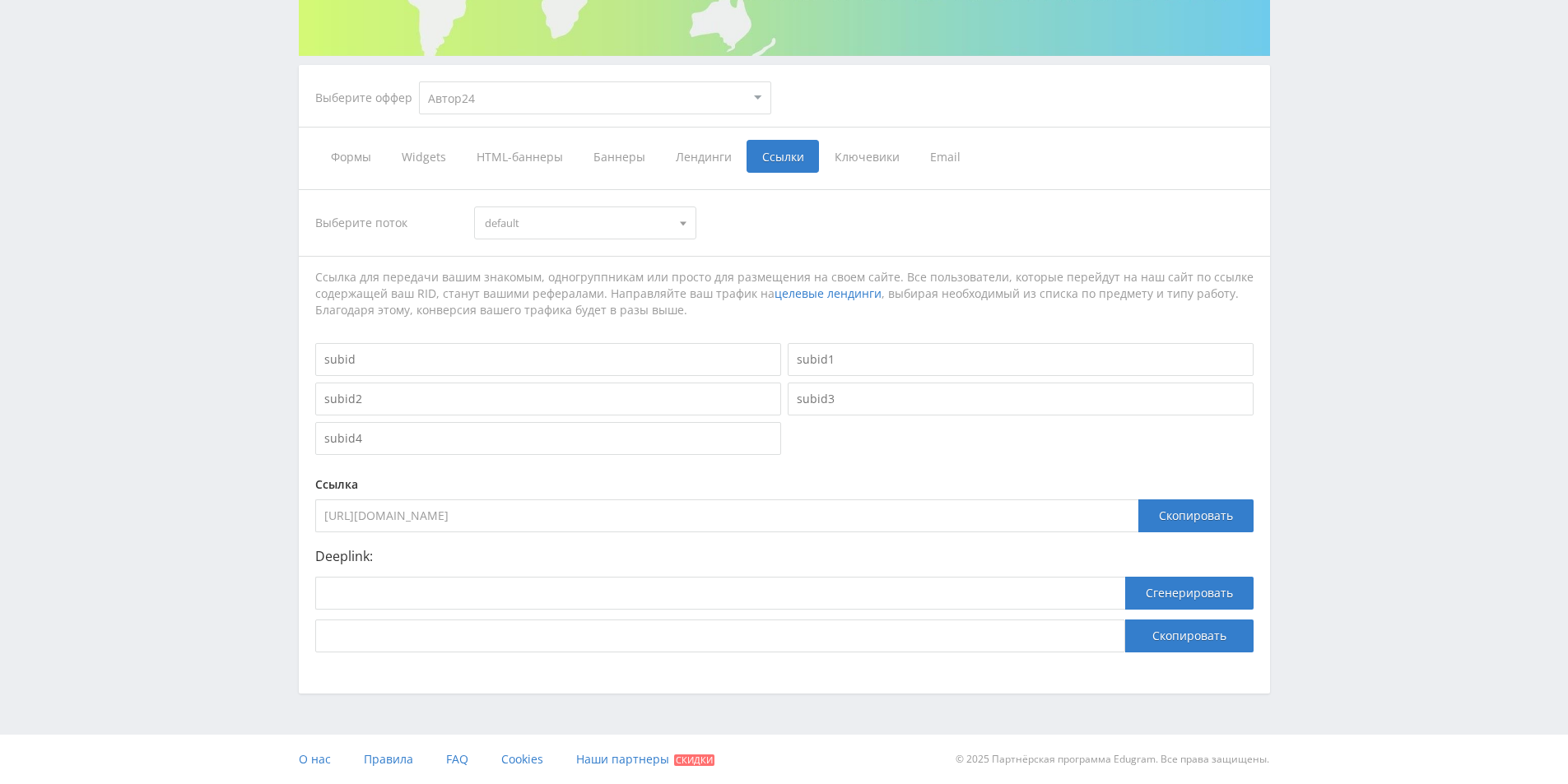
click at [525, 150] on span "HTML-баннеры" at bounding box center [519, 156] width 117 height 33
click at [0, 0] on input "HTML-баннеры" at bounding box center [0, 0] width 0 height 0
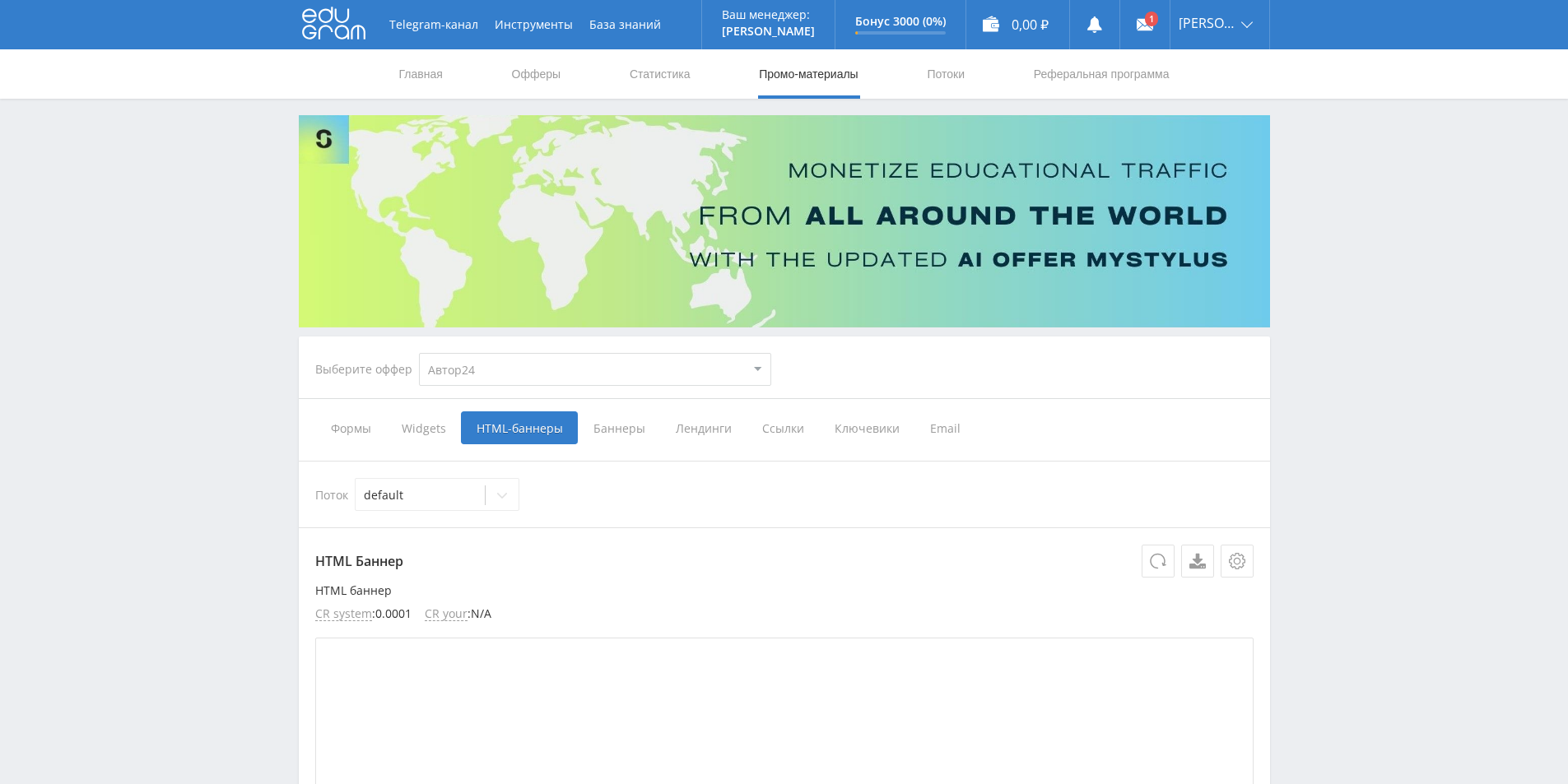
click at [618, 417] on span "Баннеры" at bounding box center [619, 427] width 82 height 33
click at [0, 0] on input "Баннеры" at bounding box center [0, 0] width 0 height 0
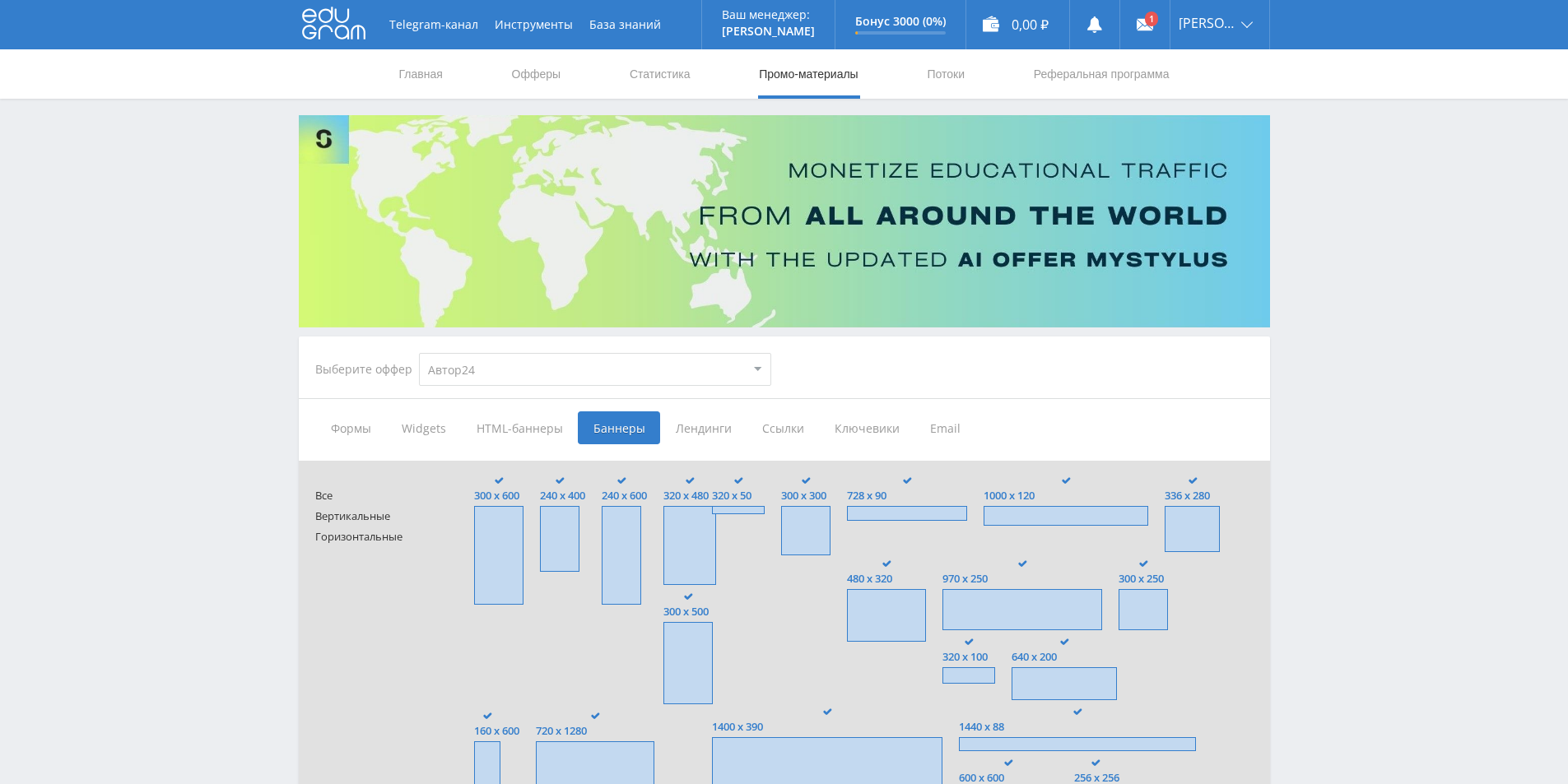
click at [710, 426] on span "Лендинги" at bounding box center [702, 427] width 86 height 33
click at [0, 0] on input "Лендинги" at bounding box center [0, 0] width 0 height 0
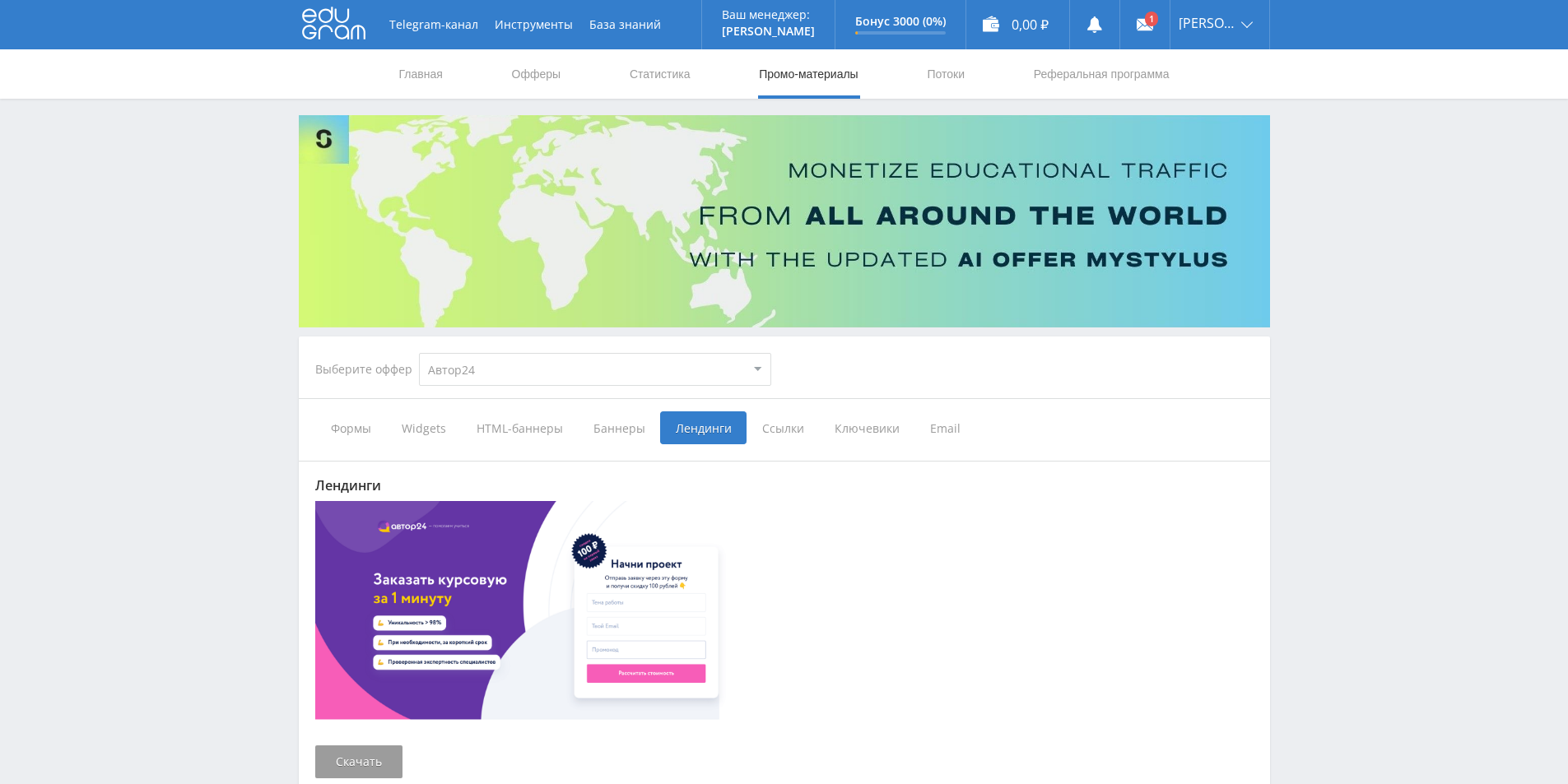
click at [781, 426] on span "Ссылки" at bounding box center [782, 427] width 72 height 33
click at [0, 0] on input "Ссылки" at bounding box center [0, 0] width 0 height 0
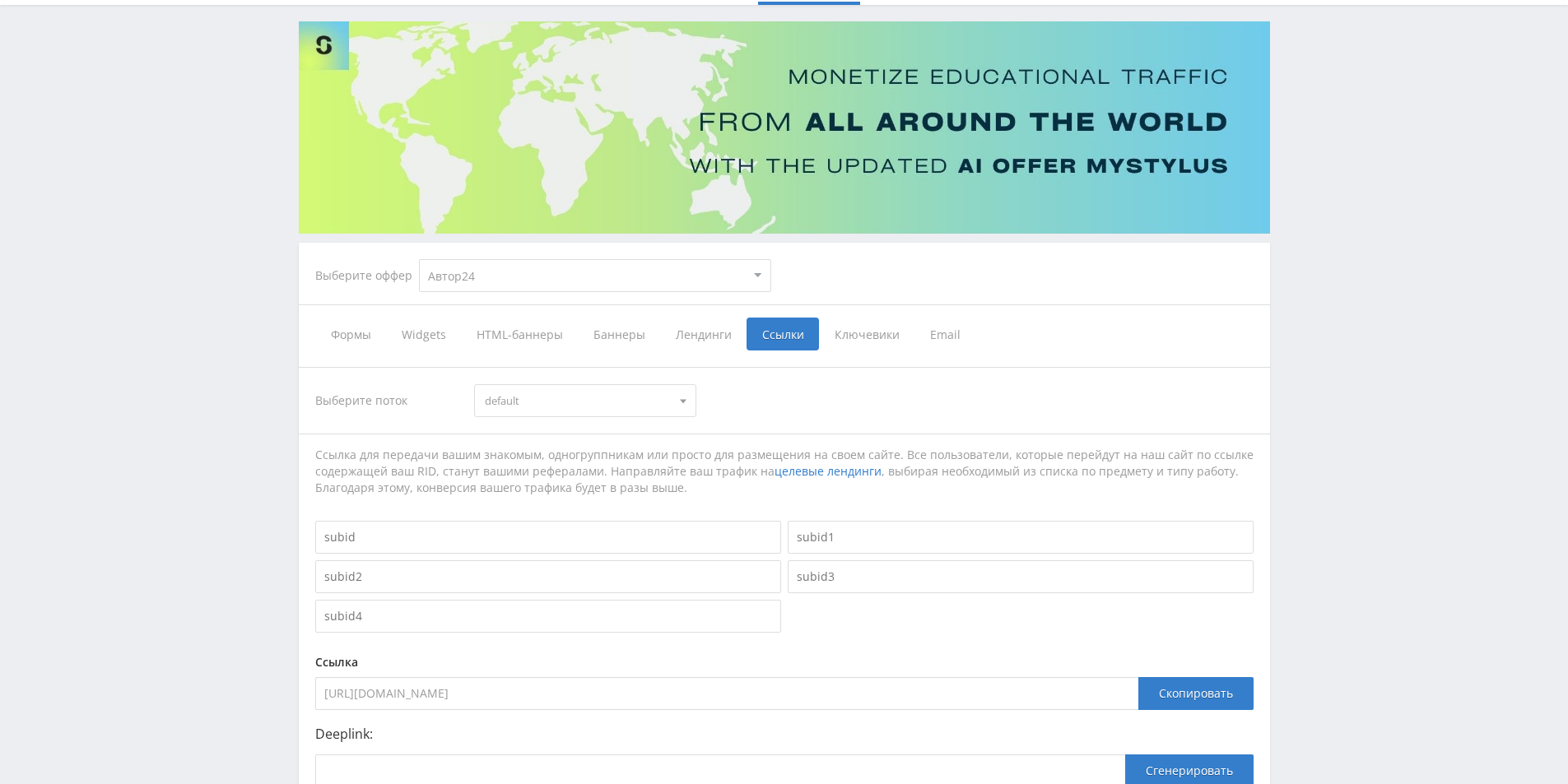
scroll to position [272, 0]
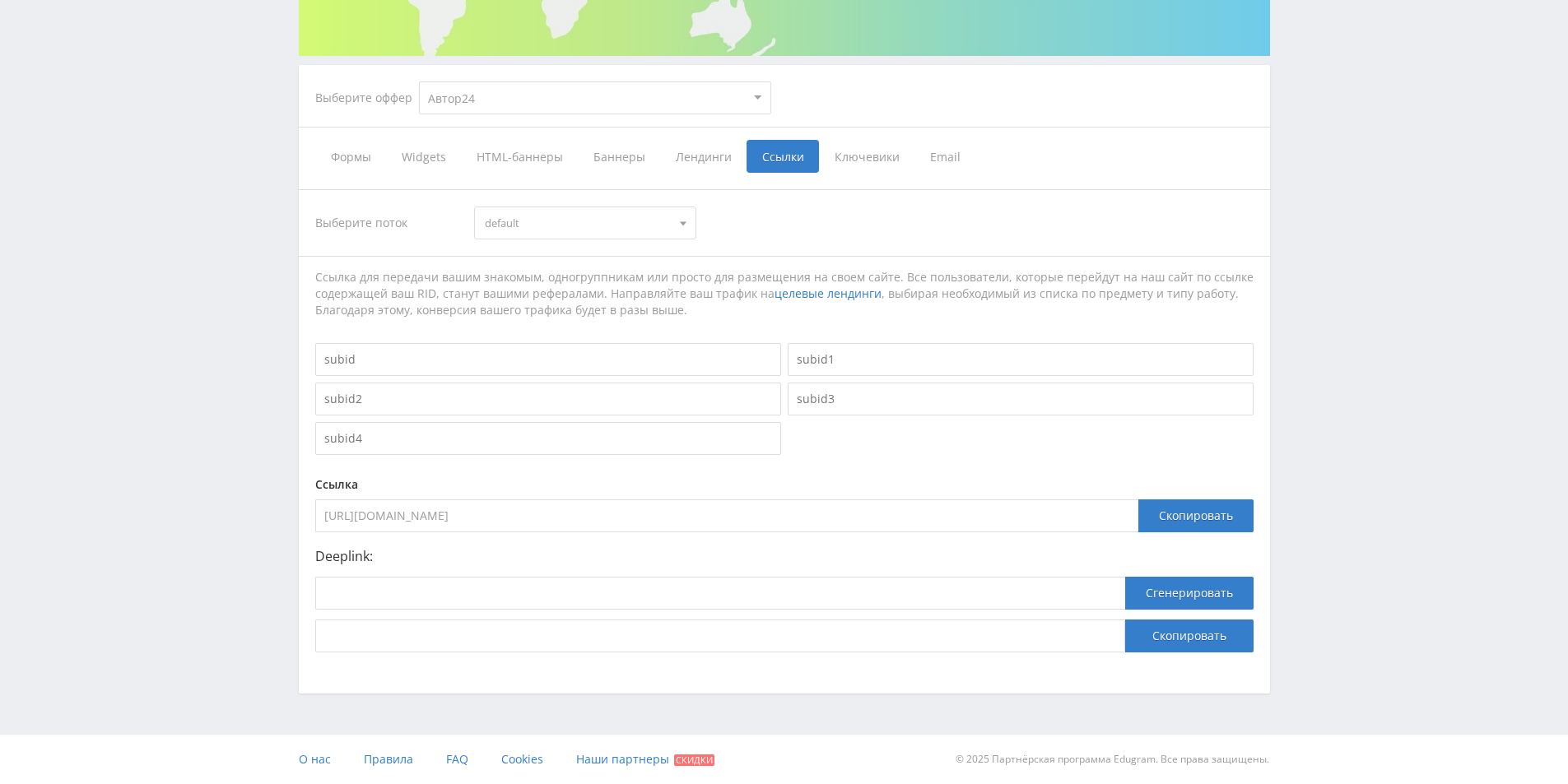
click at [864, 160] on span "Ключевики" at bounding box center [867, 156] width 96 height 33
click at [0, 0] on input "Ключевики" at bounding box center [0, 0] width 0 height 0
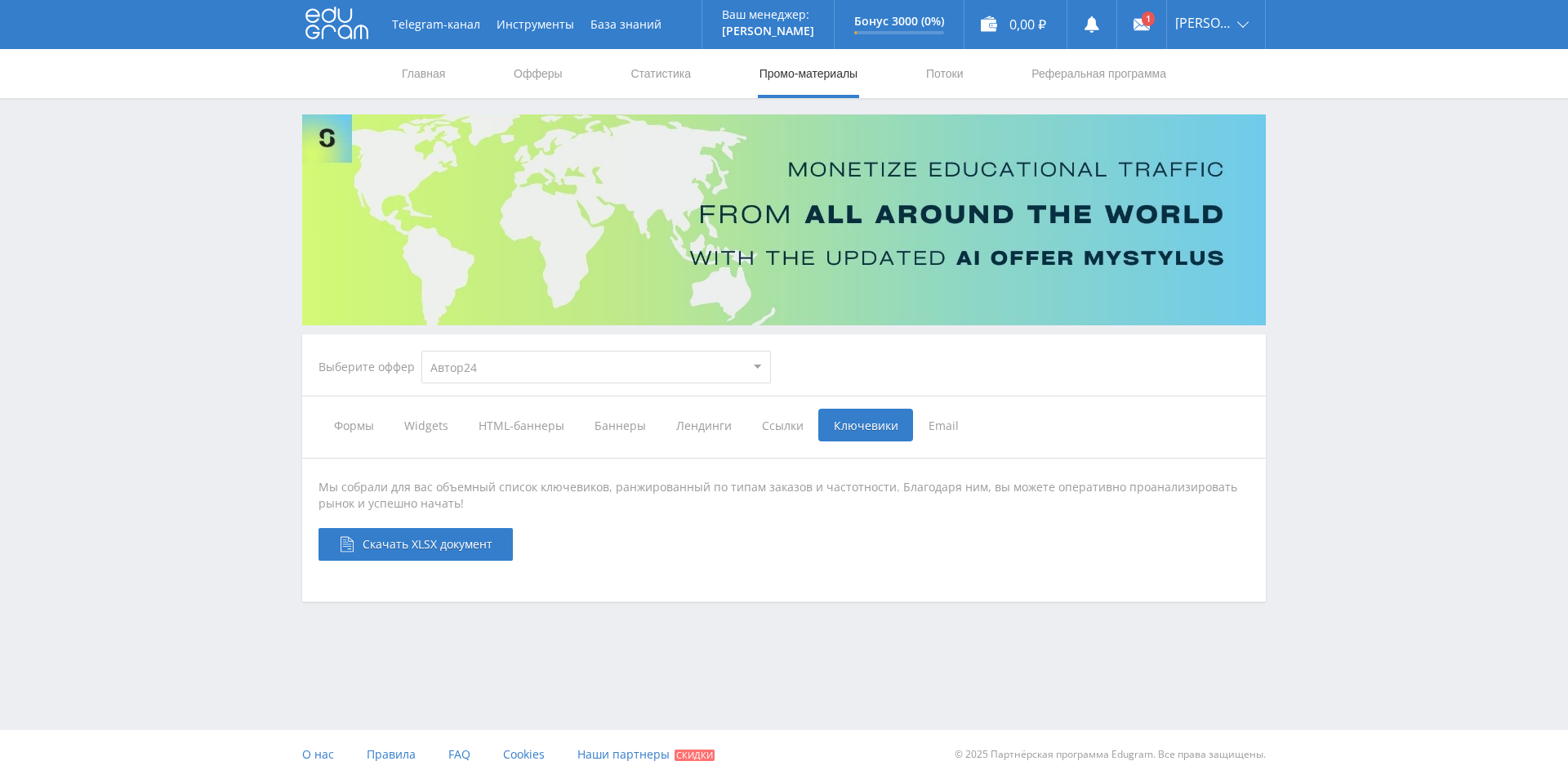
click at [339, 422] on span "Формы" at bounding box center [354, 424] width 71 height 32
click at [0, 0] on input "Формы" at bounding box center [0, 0] width 0 height 0
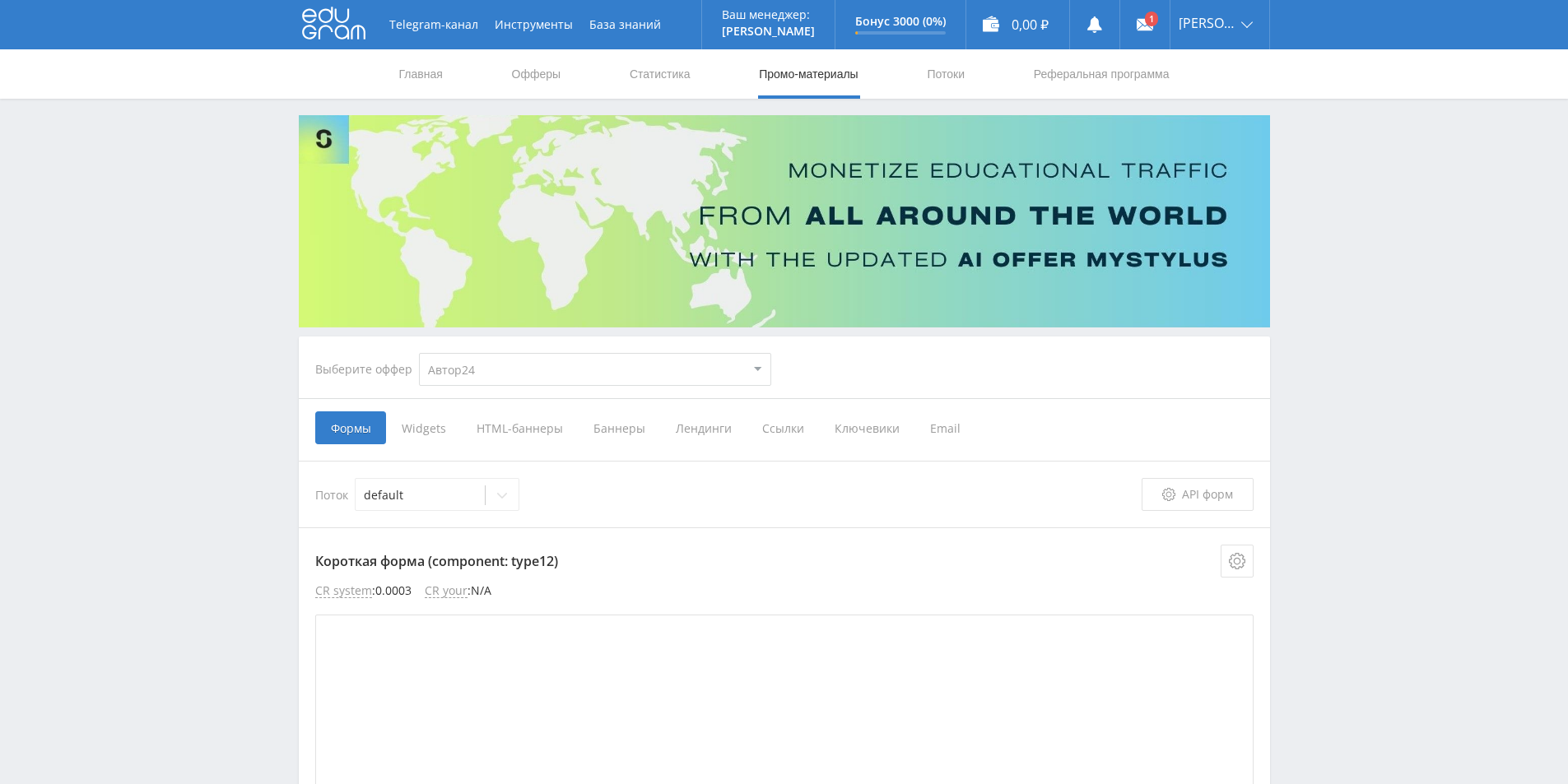
click at [430, 425] on span "Widgets" at bounding box center [424, 427] width 75 height 33
click at [0, 0] on input "Widgets" at bounding box center [0, 0] width 0 height 0
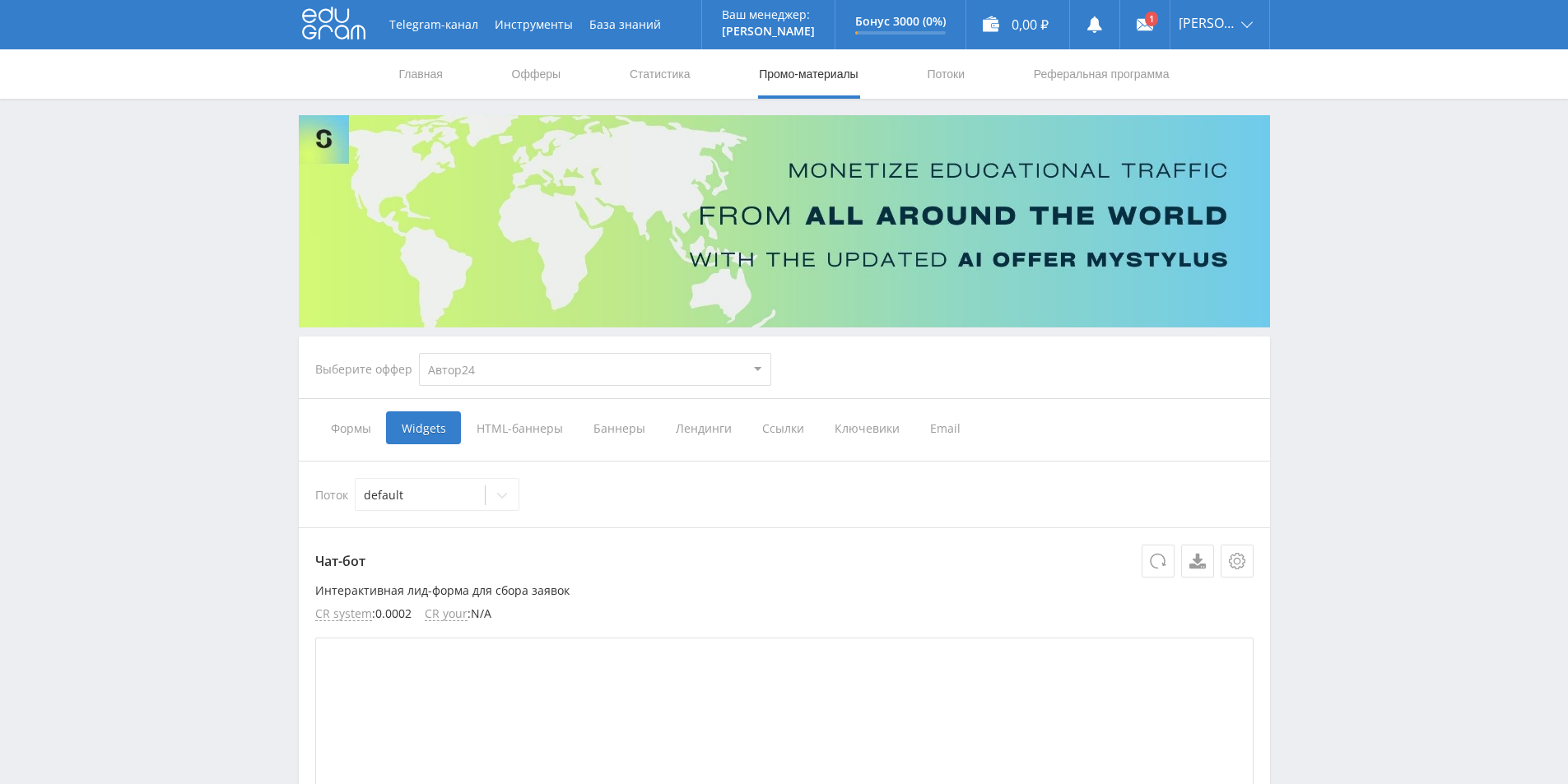
click at [515, 426] on span "HTML-баннеры" at bounding box center [519, 427] width 117 height 33
click at [0, 0] on input "HTML-баннеры" at bounding box center [0, 0] width 0 height 0
click at [619, 431] on span "Баннеры" at bounding box center [619, 427] width 82 height 33
click at [0, 0] on input "Баннеры" at bounding box center [0, 0] width 0 height 0
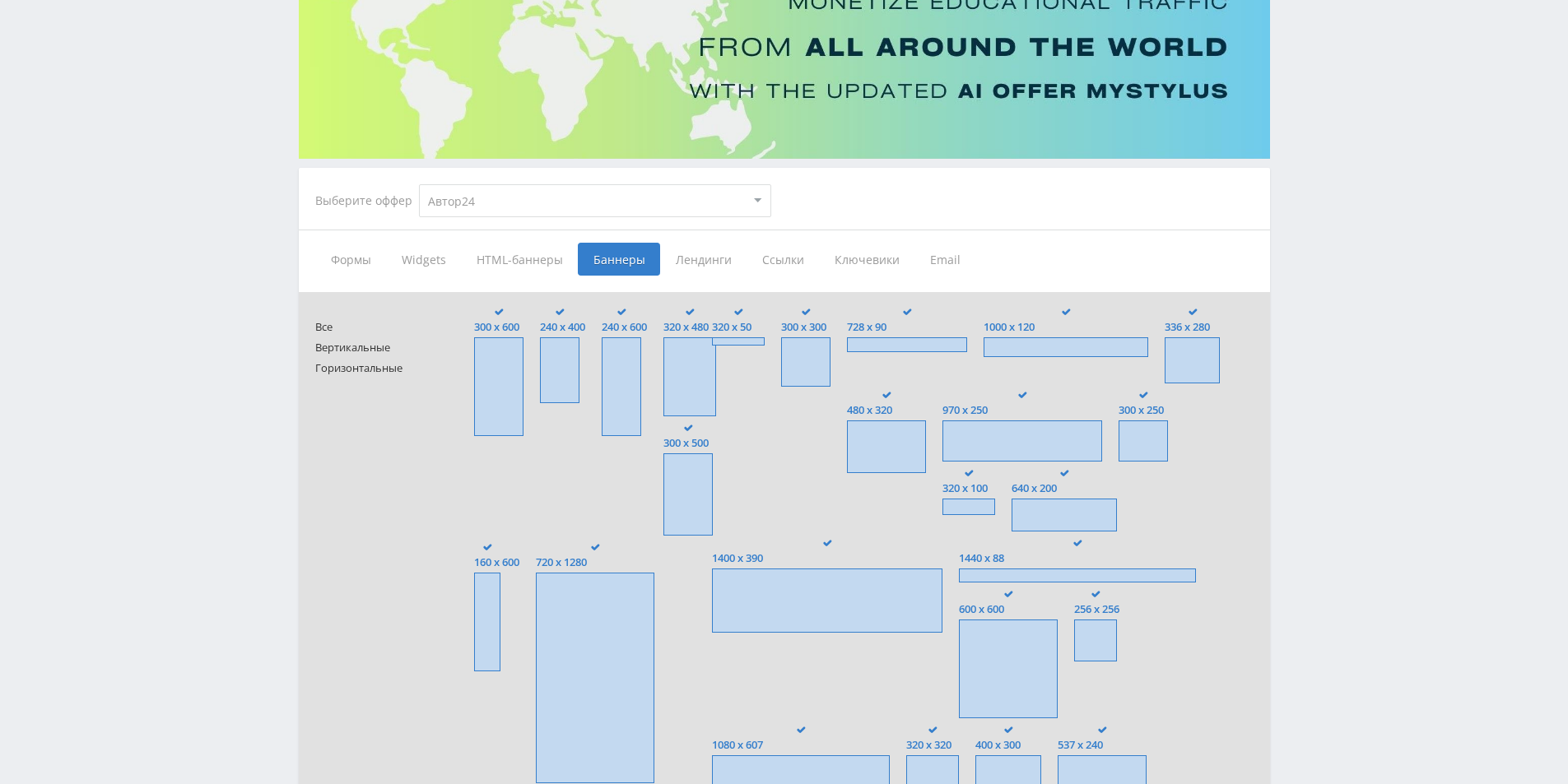
scroll to position [82, 0]
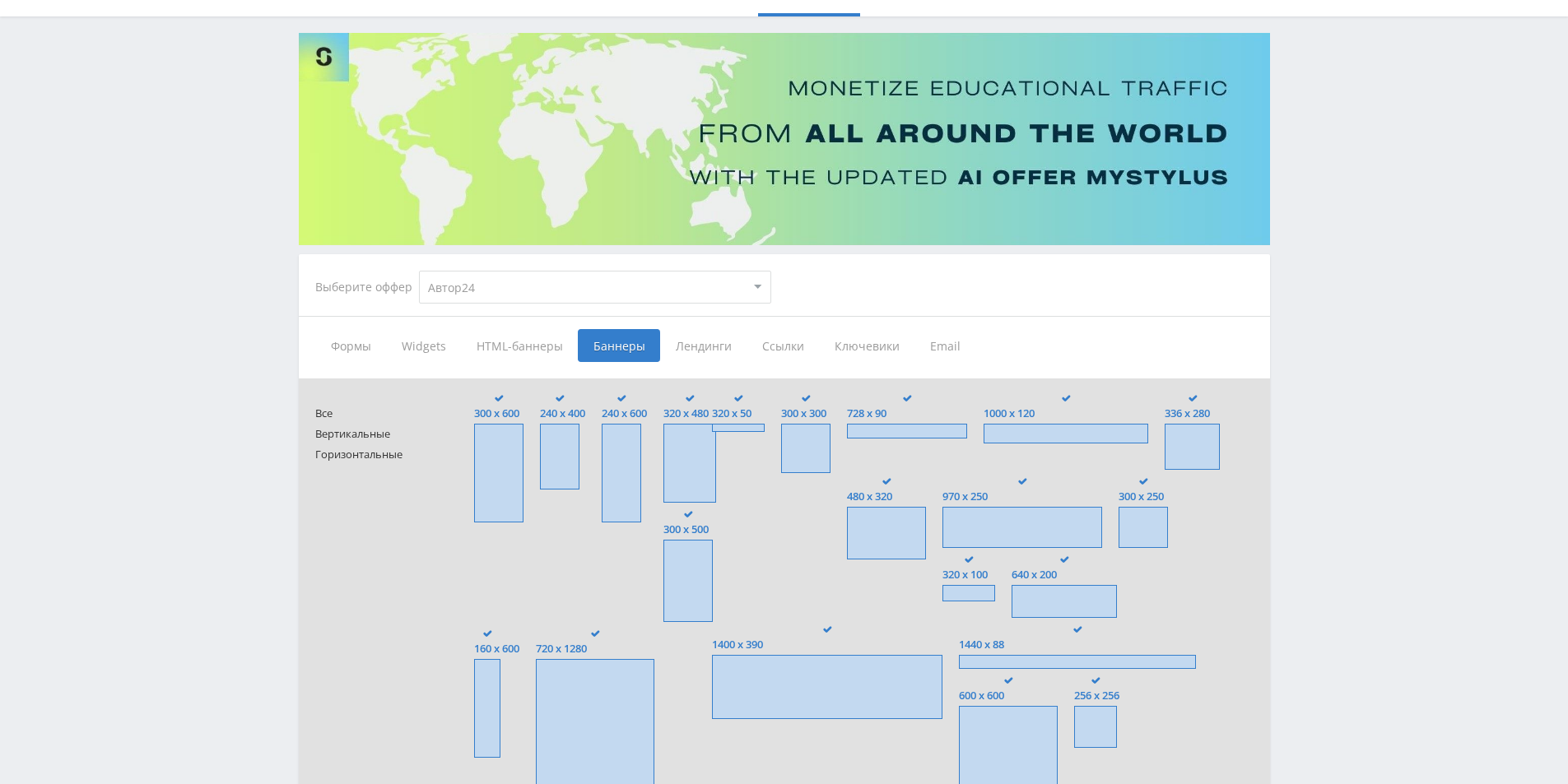
click at [418, 347] on span "Widgets" at bounding box center [424, 345] width 75 height 33
click at [0, 0] on input "Widgets" at bounding box center [0, 0] width 0 height 0
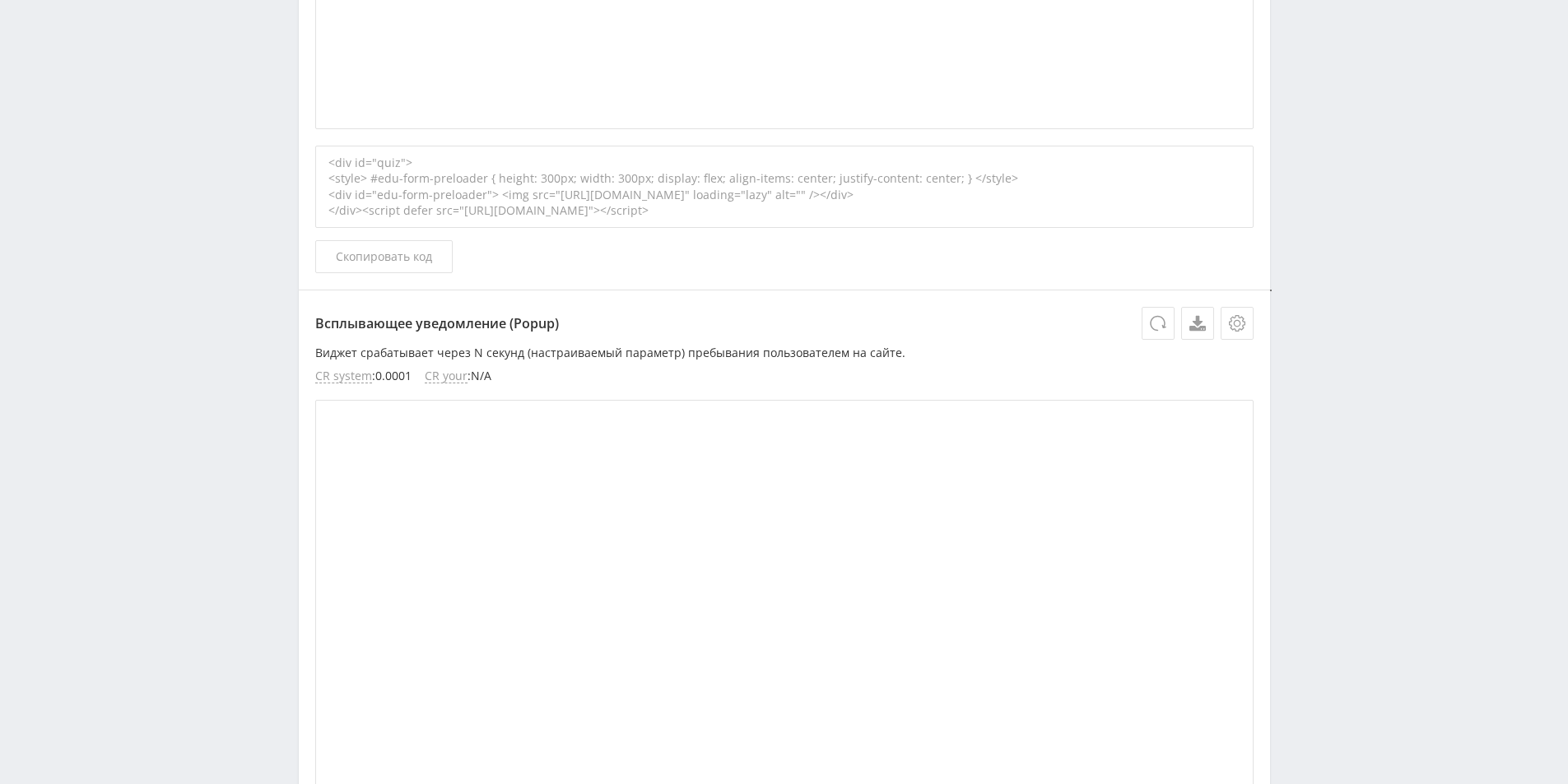
scroll to position [2549, 0]
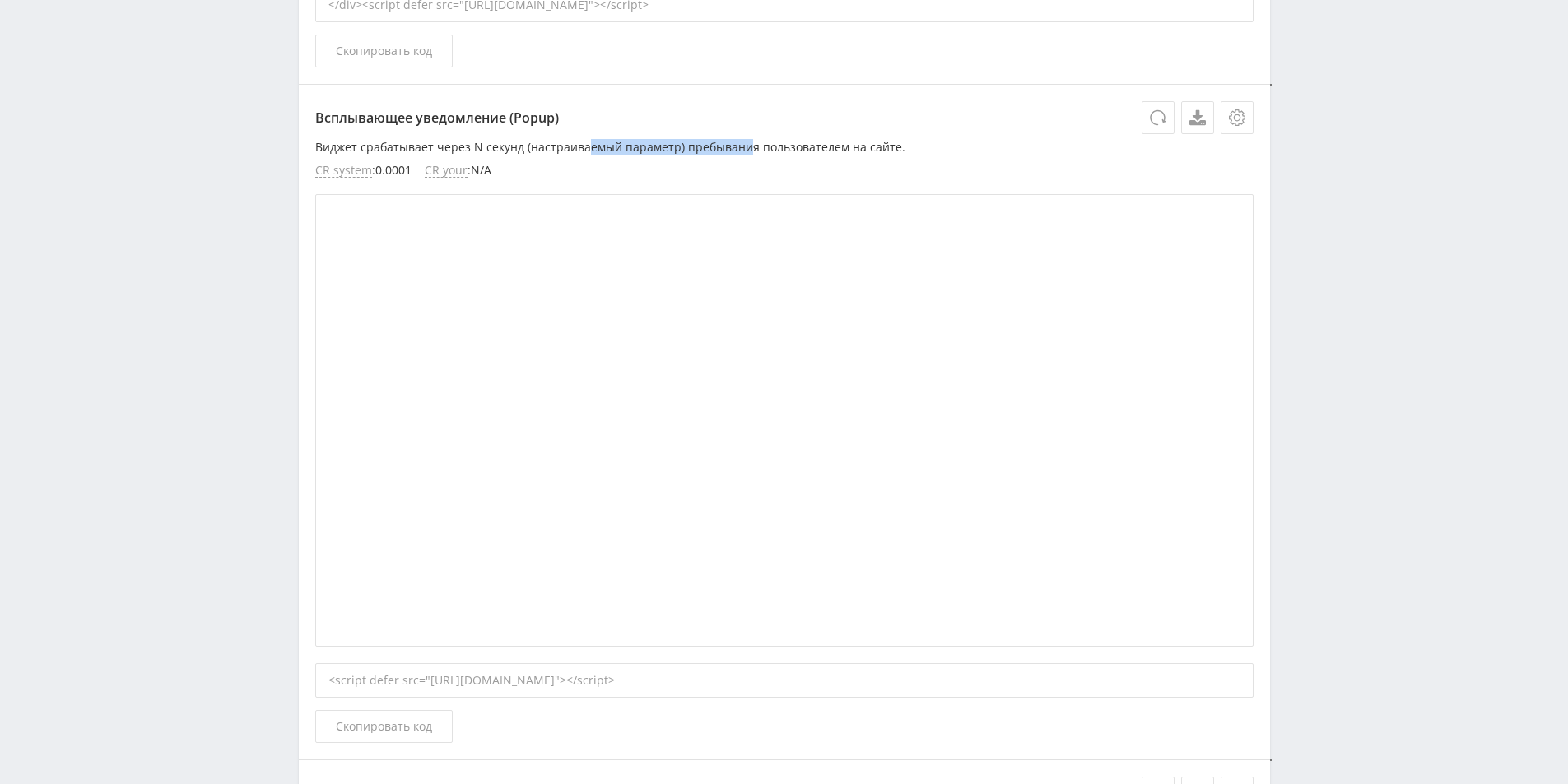
drag, startPoint x: 583, startPoint y: 149, endPoint x: 745, endPoint y: 146, distance: 162.0
click at [745, 146] on p "Виджет срабатывает через N секунд (настраиваемый параметр) пребывания пользоват…" at bounding box center [784, 146] width 939 height 13
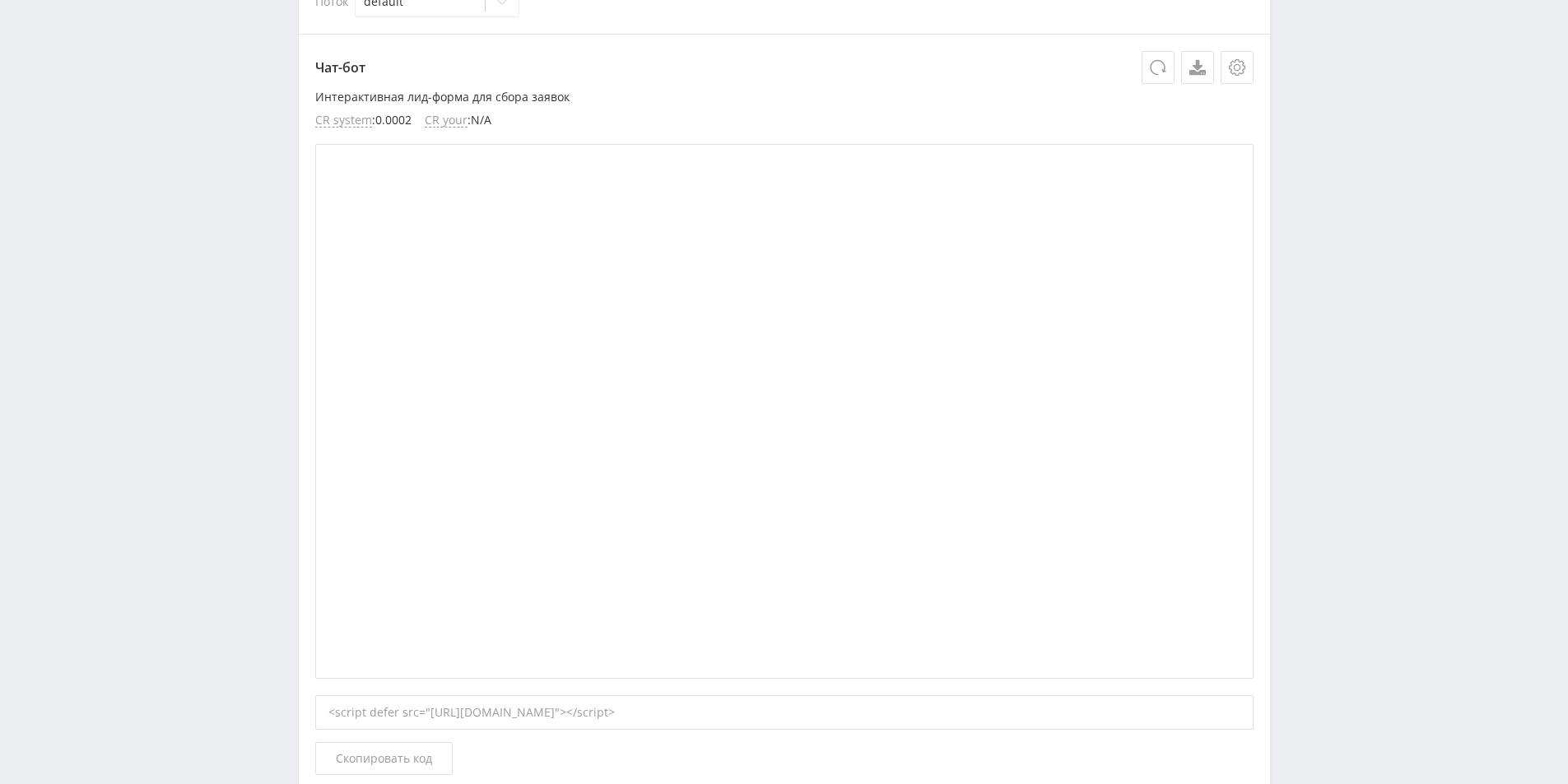
scroll to position [411, 0]
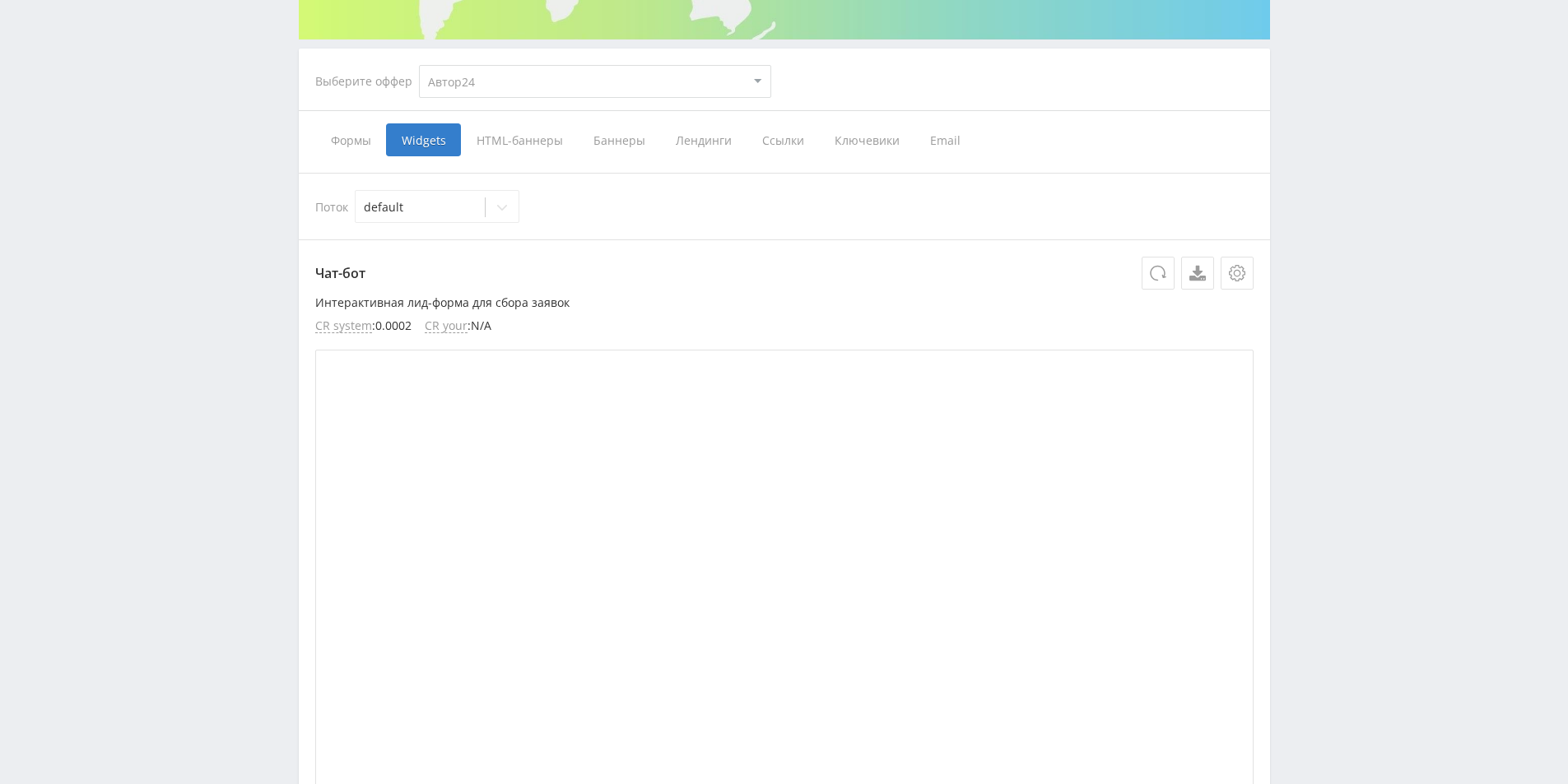
scroll to position [82, 0]
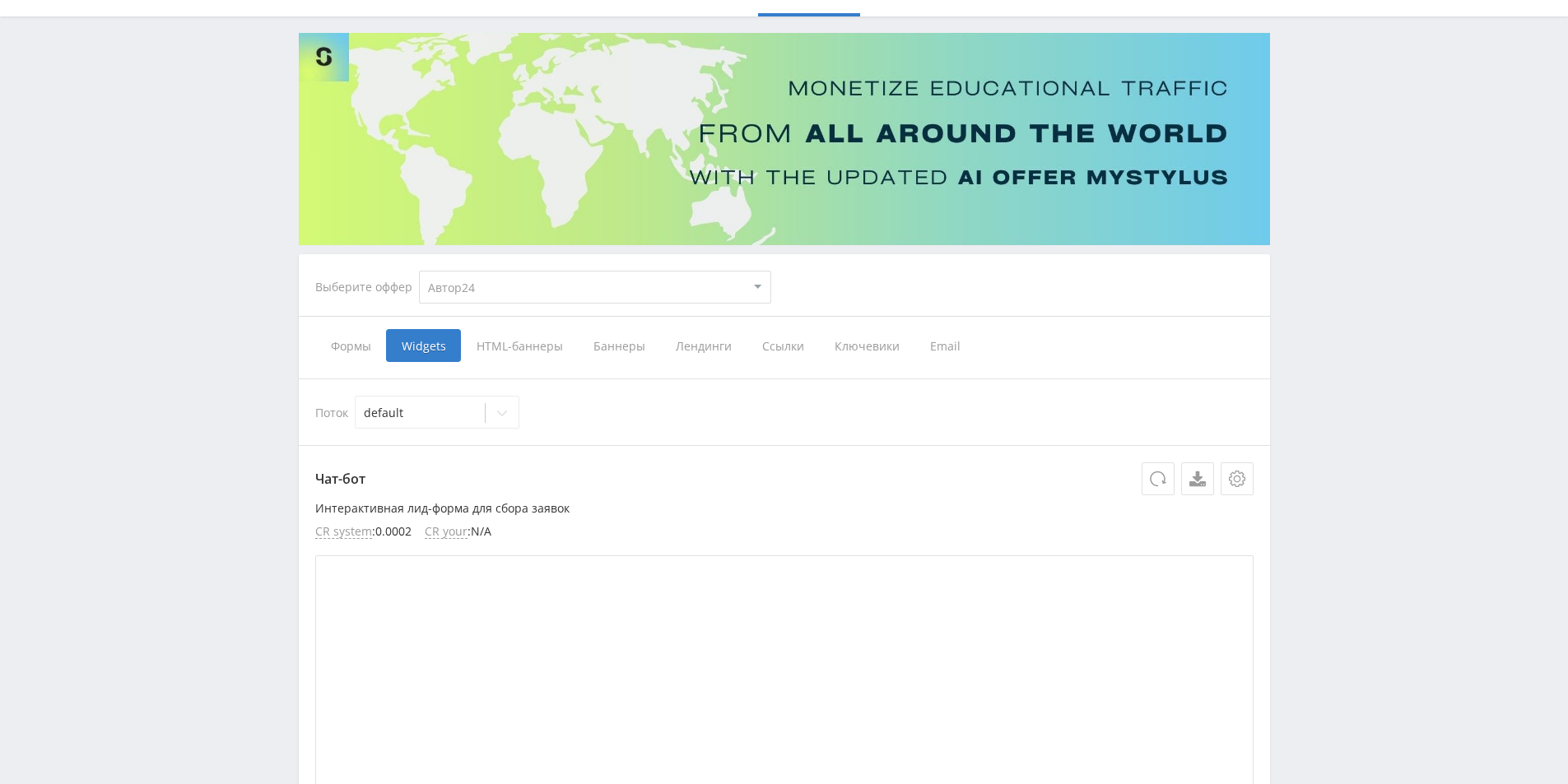
click at [333, 350] on span "Формы" at bounding box center [351, 345] width 71 height 33
click at [0, 0] on input "Формы" at bounding box center [0, 0] width 0 height 0
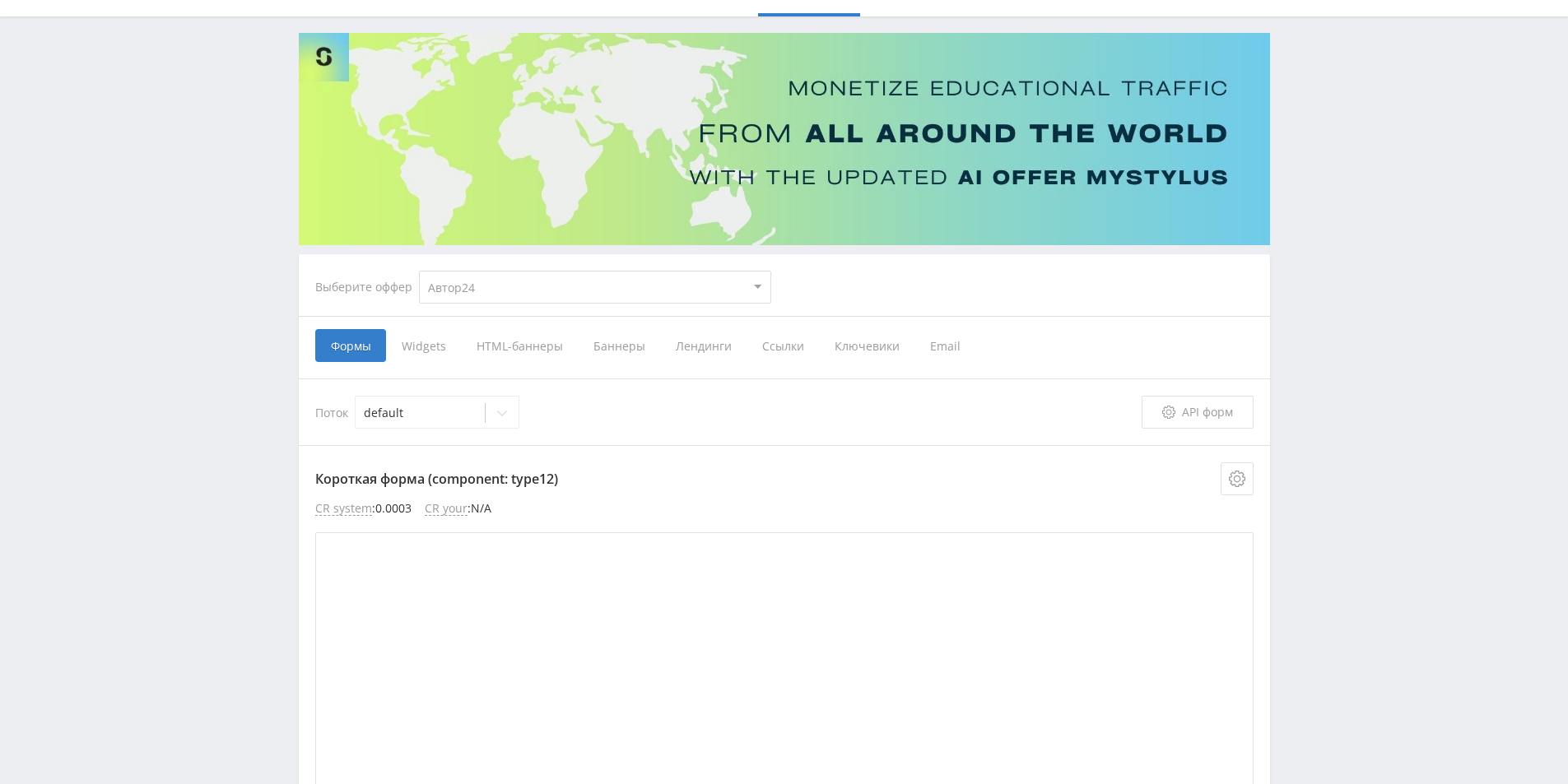
click at [406, 335] on span "Widgets" at bounding box center [424, 345] width 75 height 33
click at [0, 0] on input "Widgets" at bounding box center [0, 0] width 0 height 0
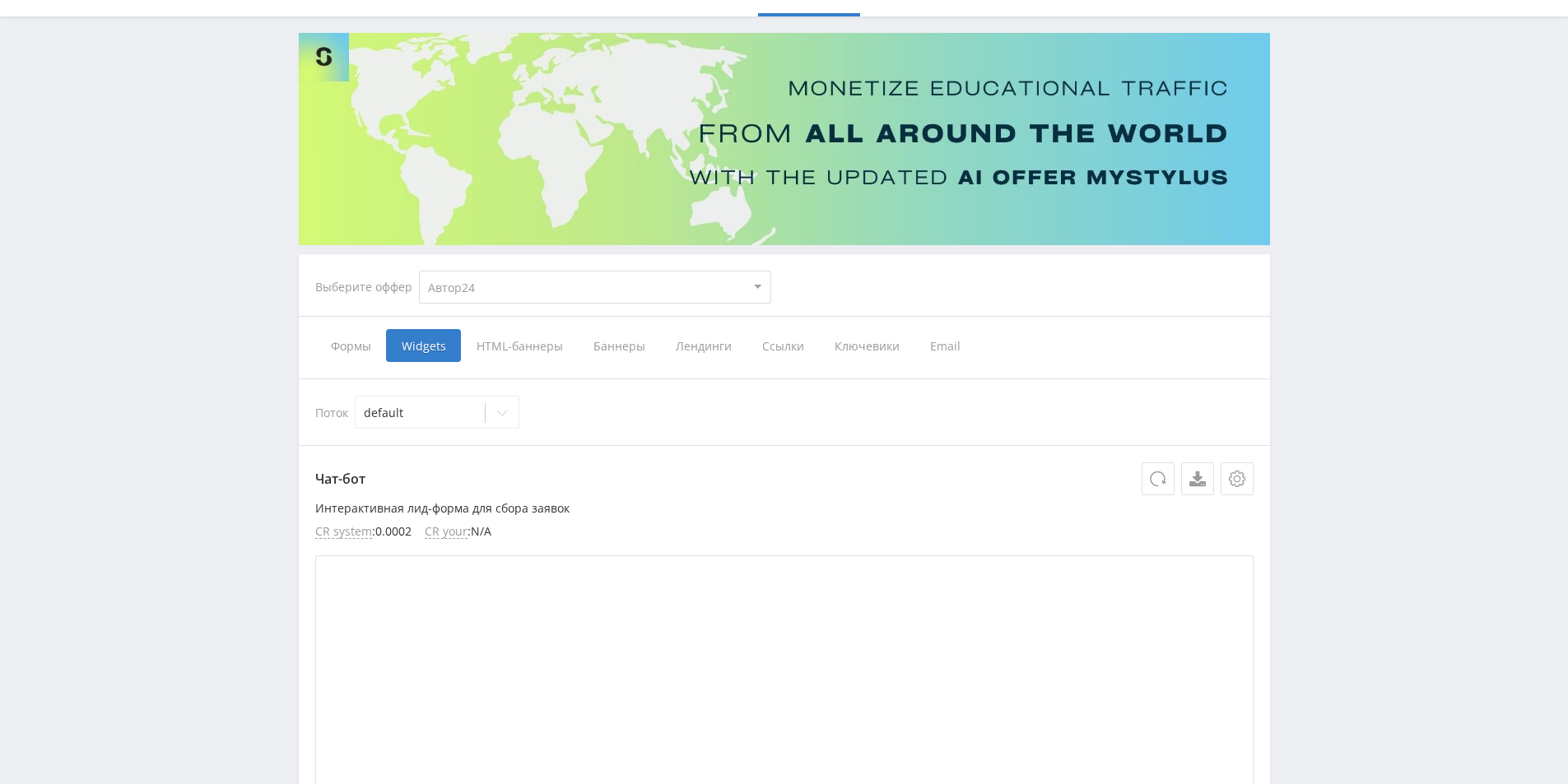
click at [538, 339] on span "HTML-баннеры" at bounding box center [519, 345] width 117 height 33
click at [0, 0] on input "HTML-баннеры" at bounding box center [0, 0] width 0 height 0
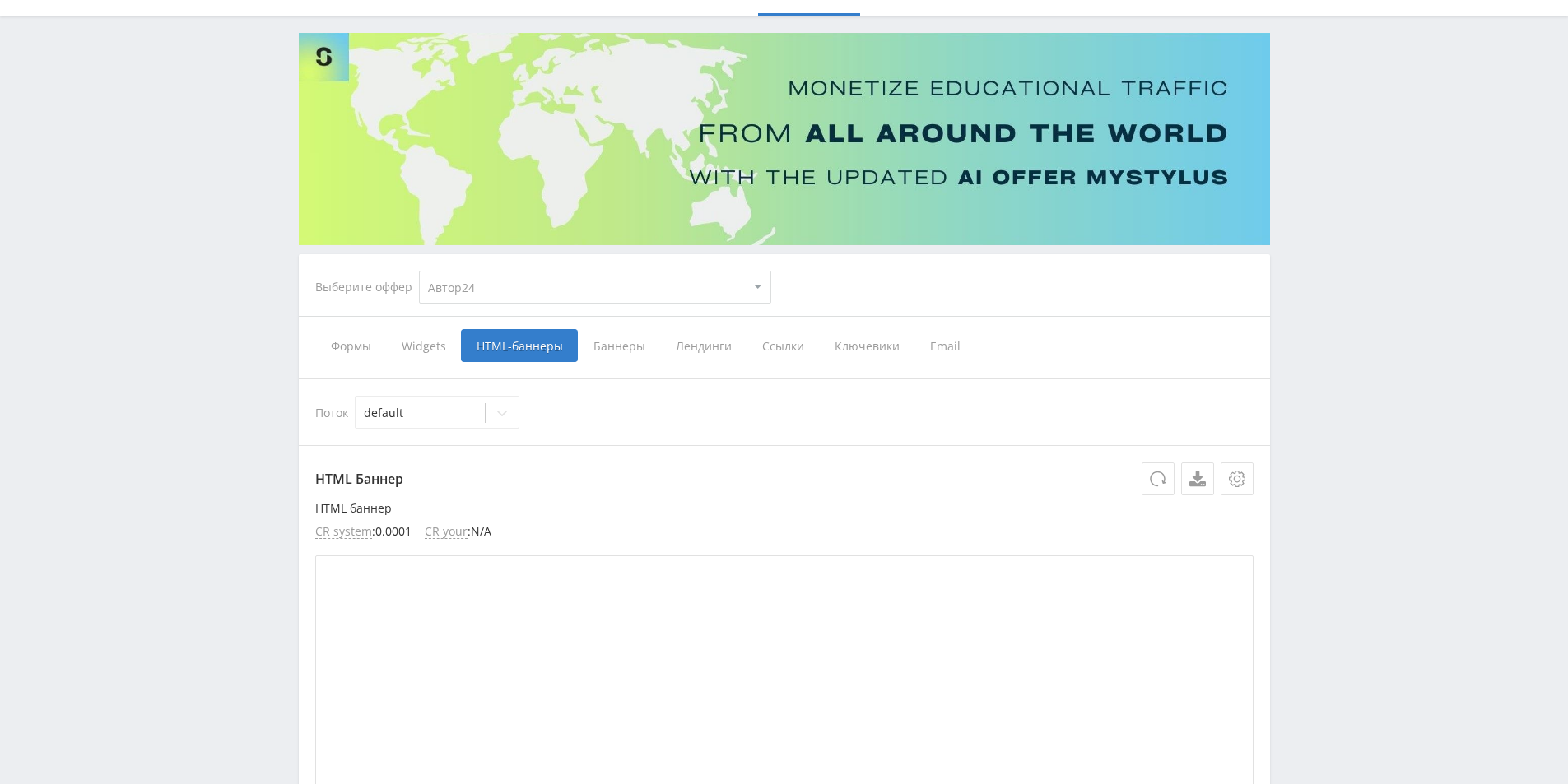
click at [629, 343] on span "Баннеры" at bounding box center [619, 345] width 82 height 33
click at [0, 0] on input "Баннеры" at bounding box center [0, 0] width 0 height 0
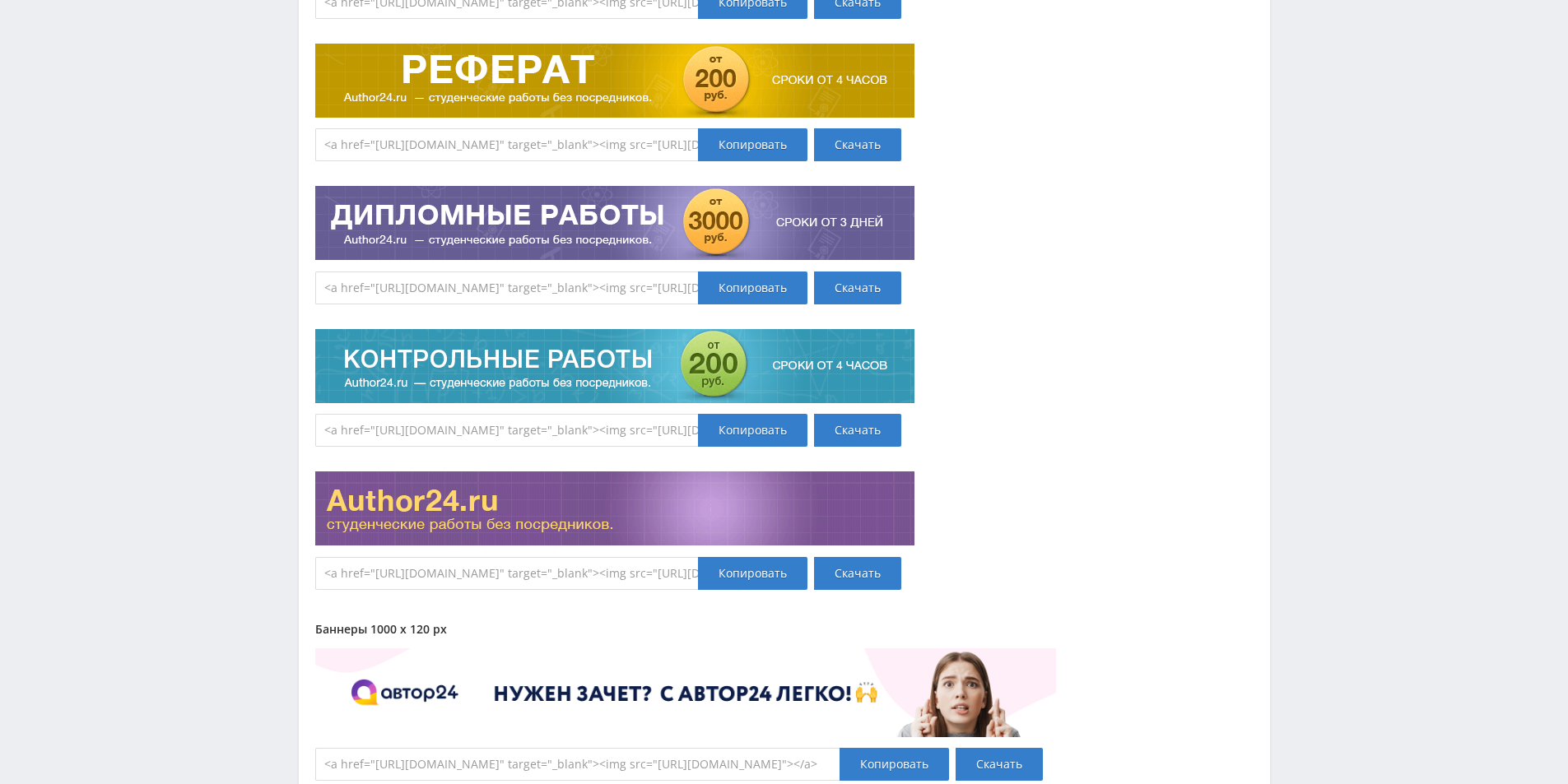
scroll to position [7379, 0]
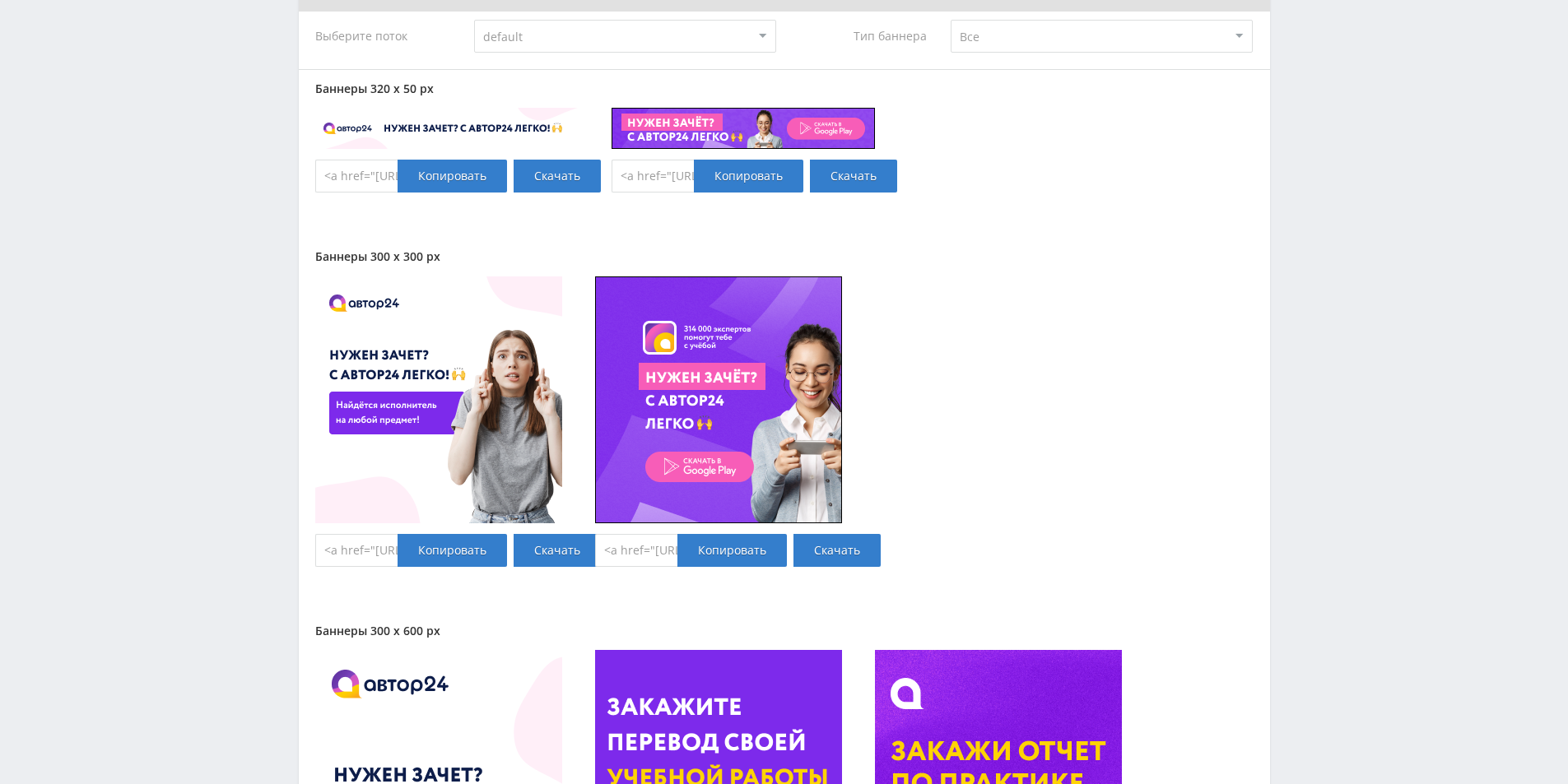
scroll to position [1457, 0]
